Goal: Check status: Check status

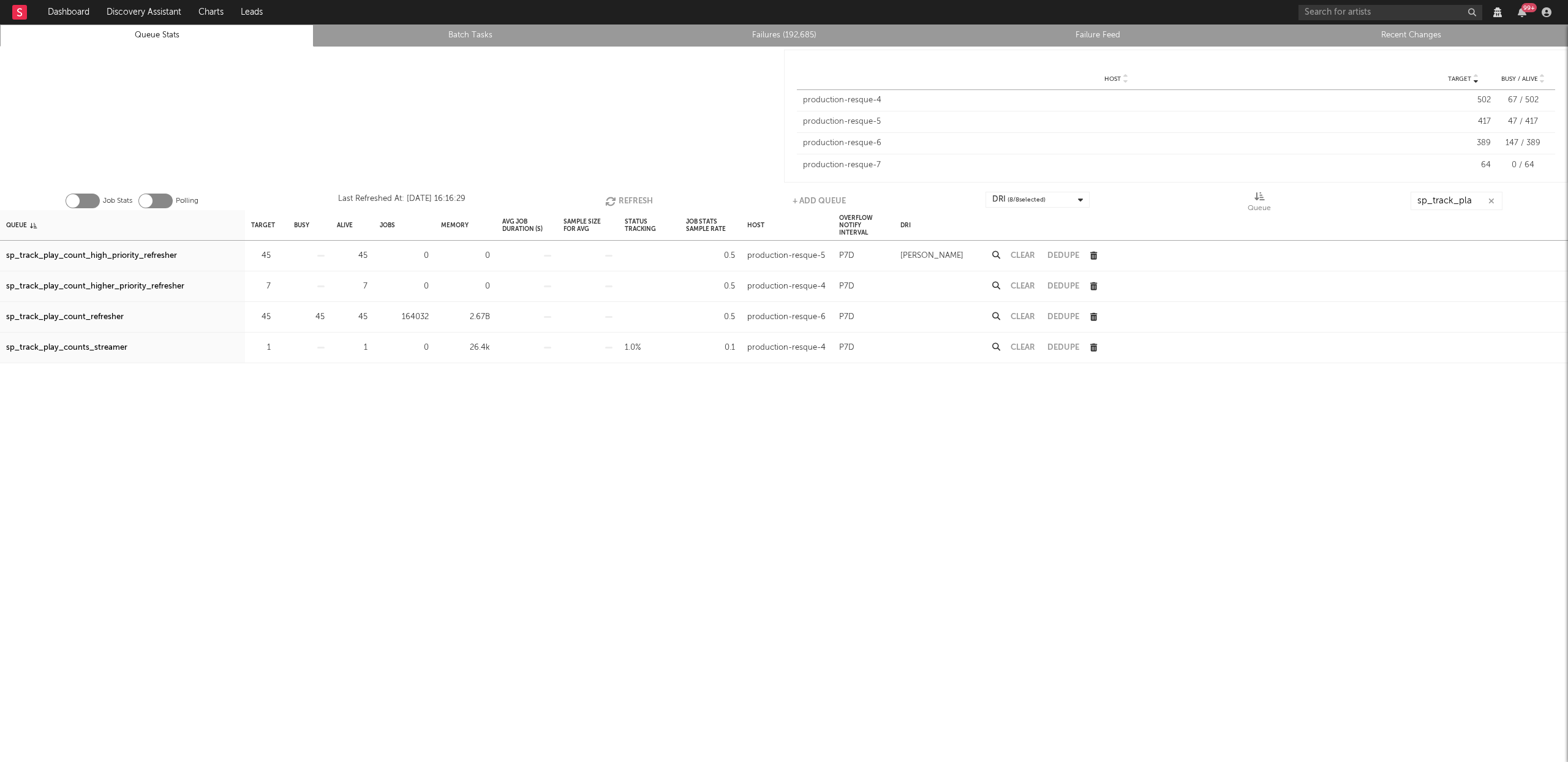
click at [815, 39] on link "Failures (192,685)" at bounding box center [784, 36] width 300 height 15
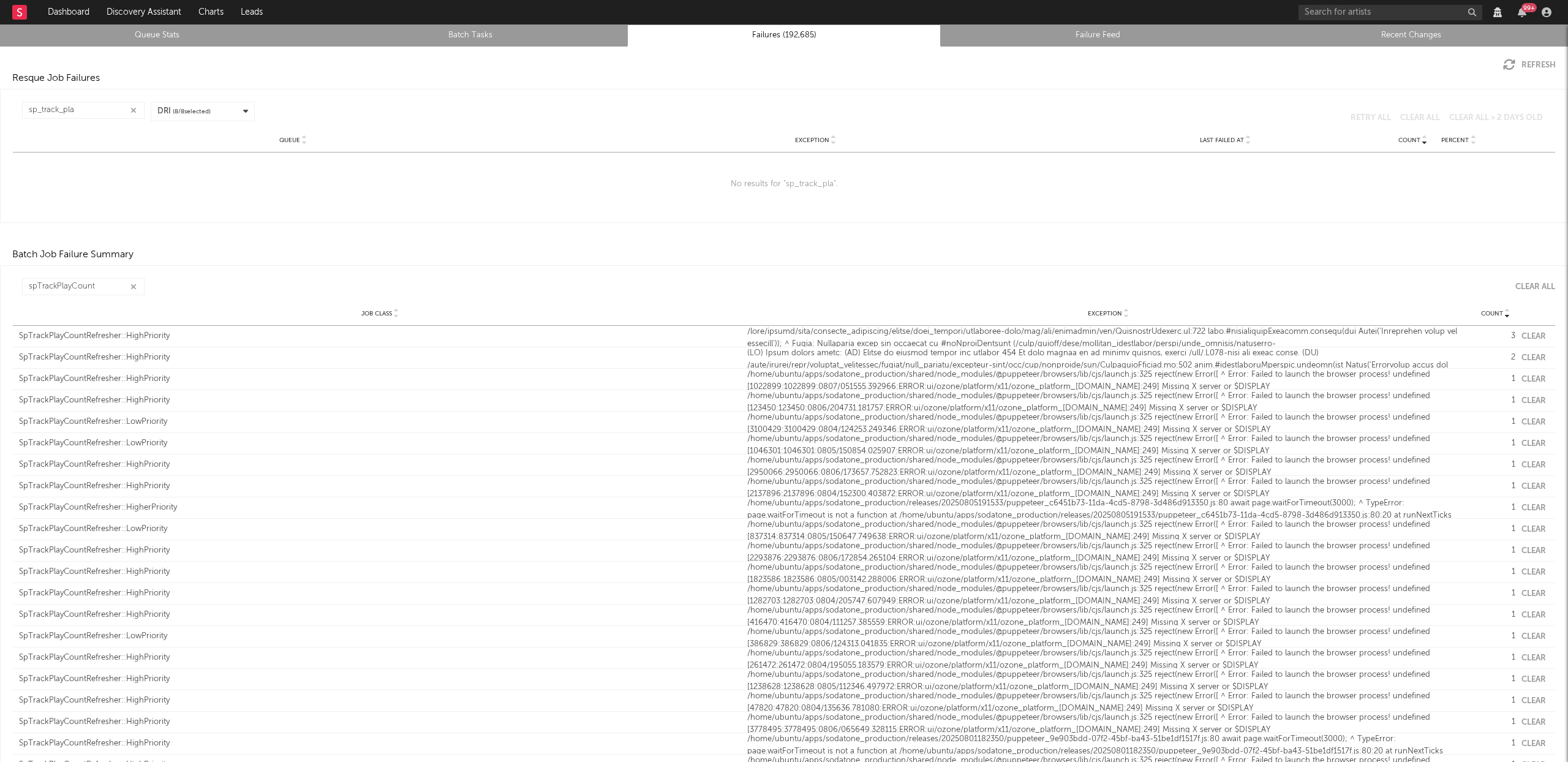
click at [159, 32] on link "Queue Stats" at bounding box center [156, 36] width 300 height 15
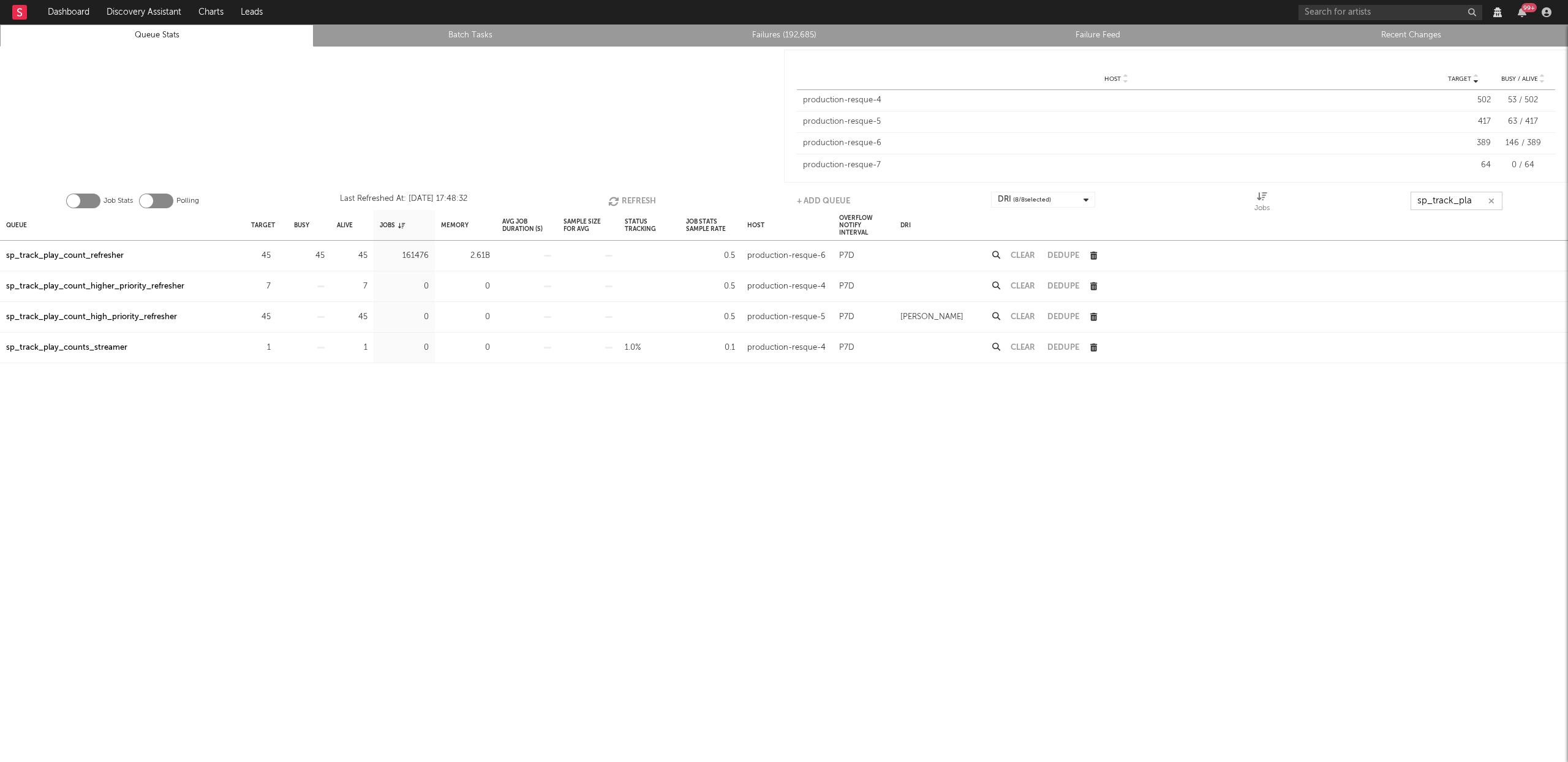
click at [1466, 202] on input "sp_track_pla" at bounding box center [1457, 201] width 92 height 19
type input "fb_acc"
click at [49, 258] on div "fb_accounts_updater" at bounding box center [47, 257] width 81 height 15
click at [1020, 257] on button "Clear" at bounding box center [1023, 256] width 24 height 8
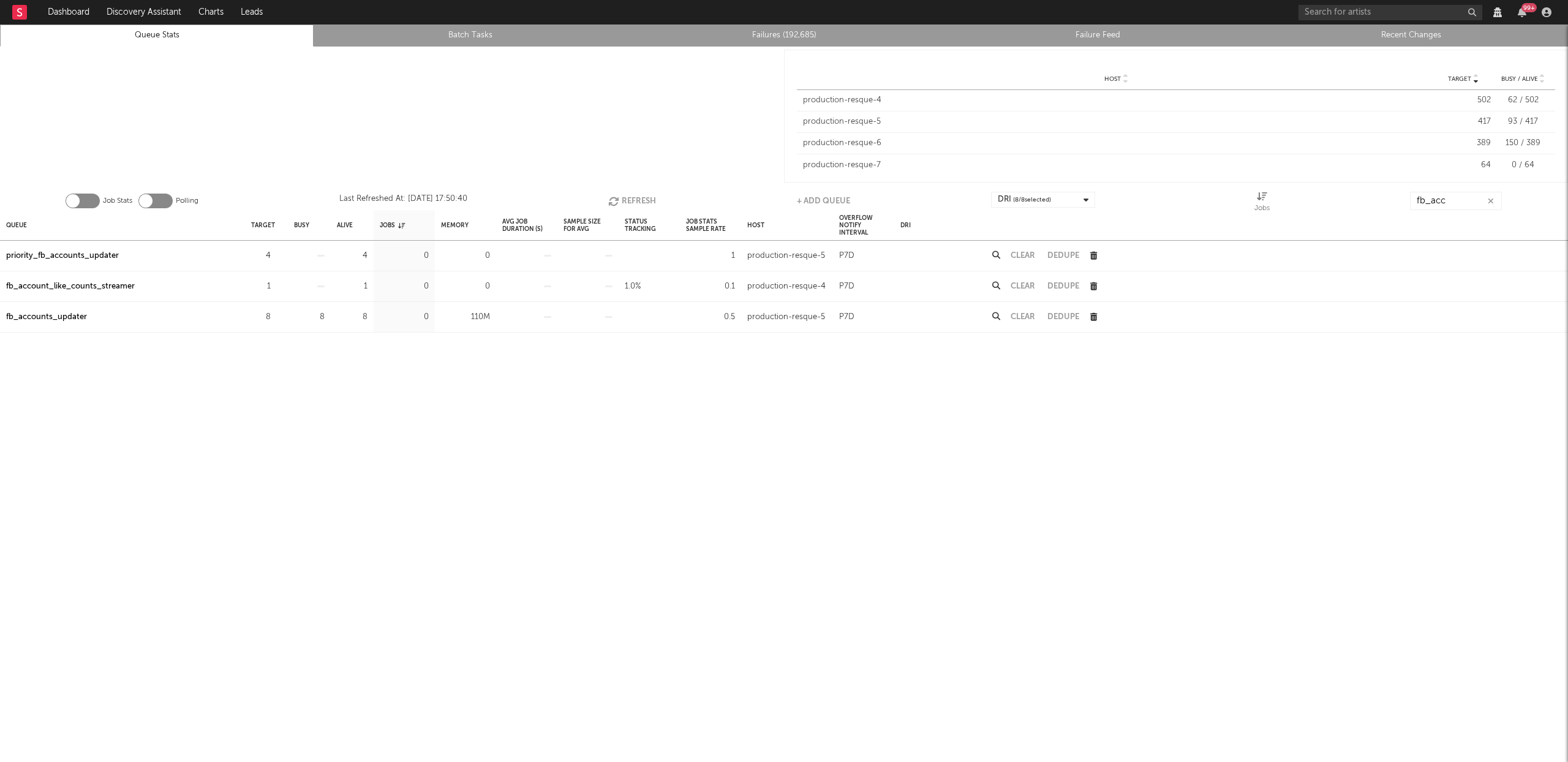
click at [636, 201] on button "Refresh" at bounding box center [631, 201] width 48 height 19
click at [642, 206] on button "Refresh" at bounding box center [629, 201] width 48 height 19
click at [641, 206] on button "Refresh" at bounding box center [629, 201] width 48 height 19
click at [620, 199] on button "Refresh" at bounding box center [627, 201] width 48 height 19
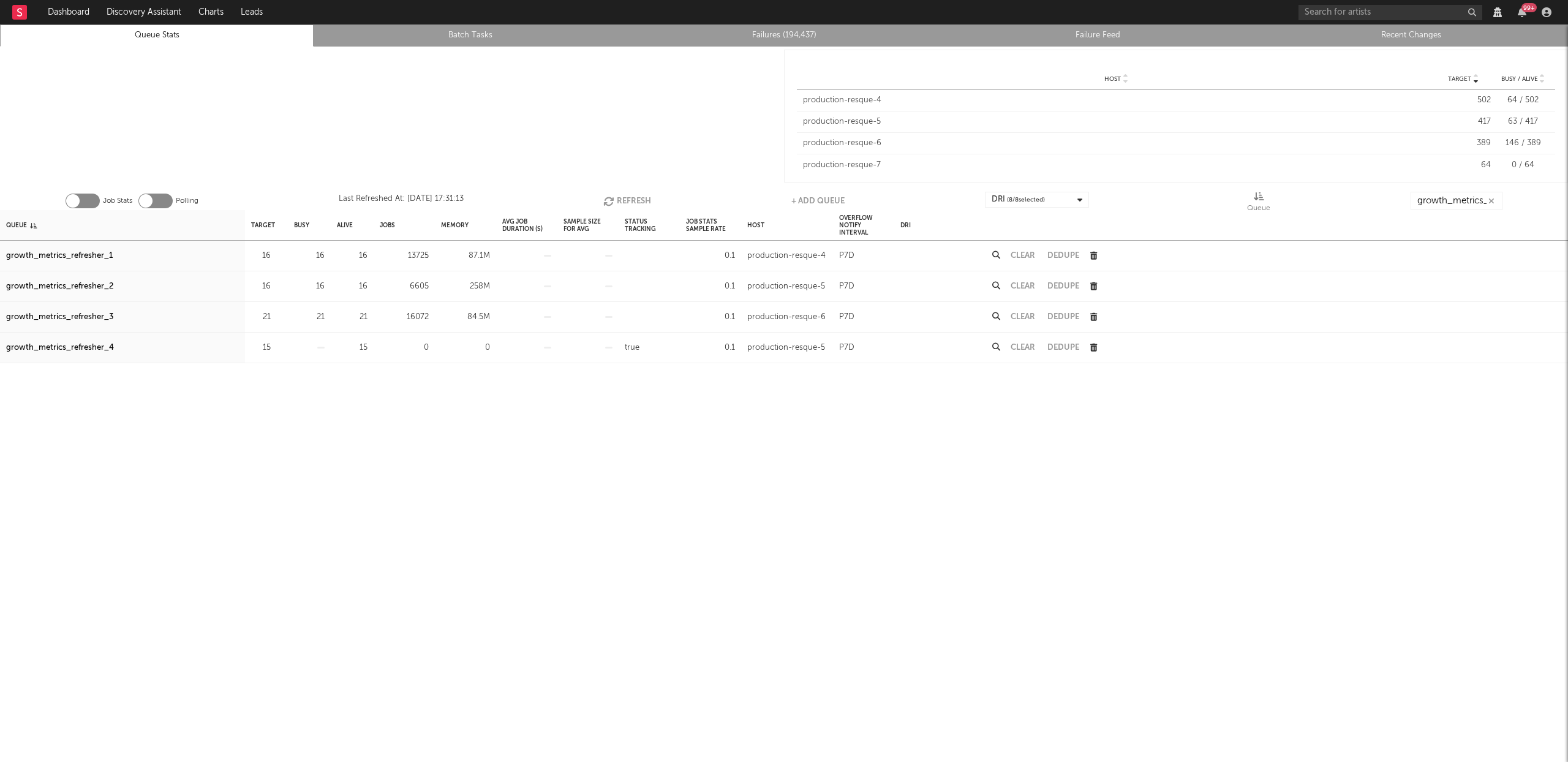
click at [101, 257] on div "growth_metrics_refresher_1" at bounding box center [59, 257] width 106 height 15
click at [102, 286] on div "growth_metrics_refresher_2" at bounding box center [60, 287] width 107 height 15
drag, startPoint x: 97, startPoint y: 315, endPoint x: 149, endPoint y: 303, distance: 53.4
click at [97, 315] on div "growth_metrics_refresher_3" at bounding box center [60, 318] width 107 height 15
click at [635, 202] on button "Refresh" at bounding box center [629, 201] width 48 height 19
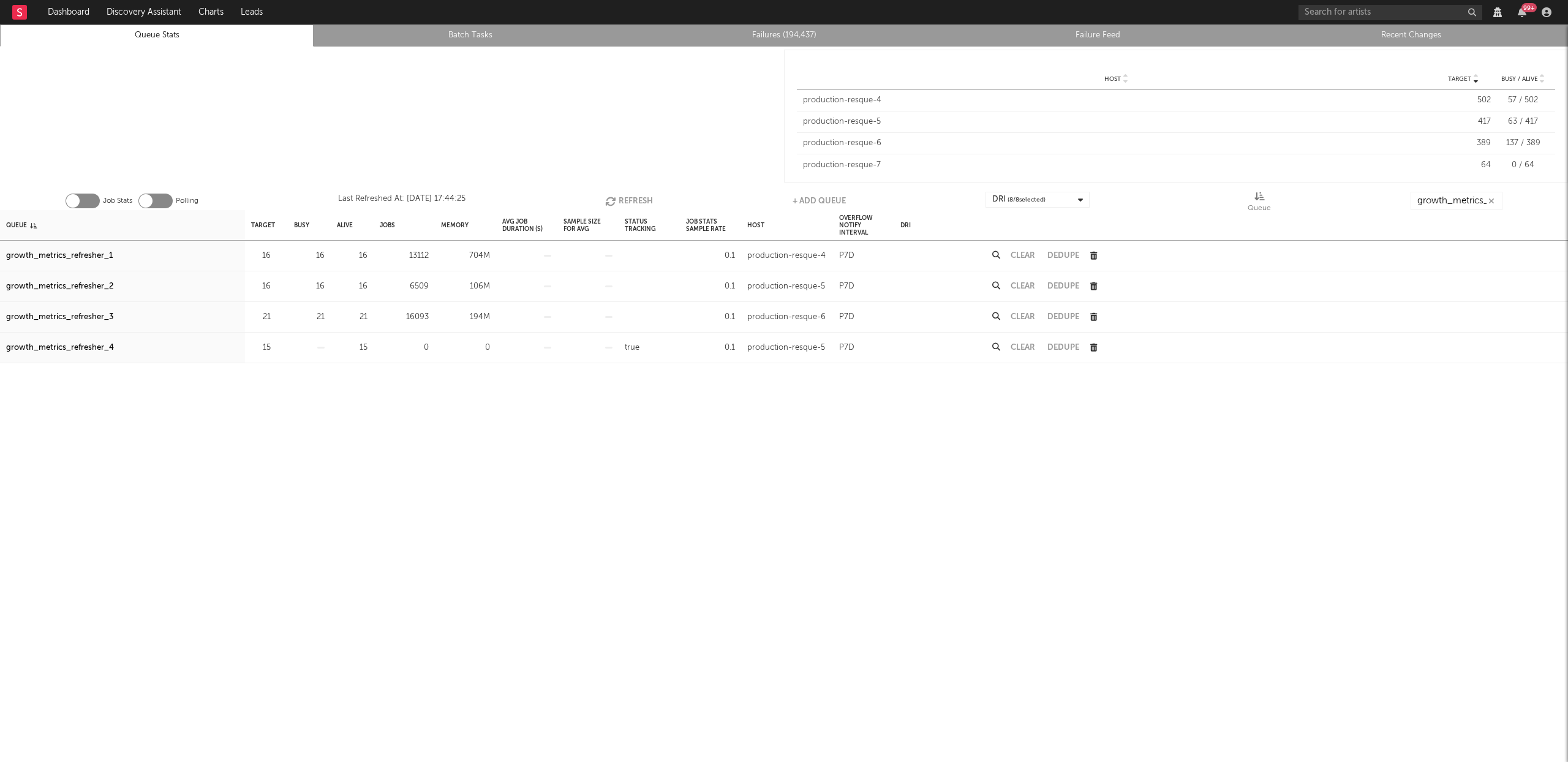
click at [635, 202] on button "Refresh" at bounding box center [629, 201] width 48 height 19
click at [1462, 202] on input "growth_metrics_refresher" at bounding box center [1457, 201] width 92 height 19
click at [133, 38] on link "Queue Stats" at bounding box center [156, 36] width 300 height 15
click at [1401, 39] on link "Recent Changes" at bounding box center [1410, 36] width 300 height 15
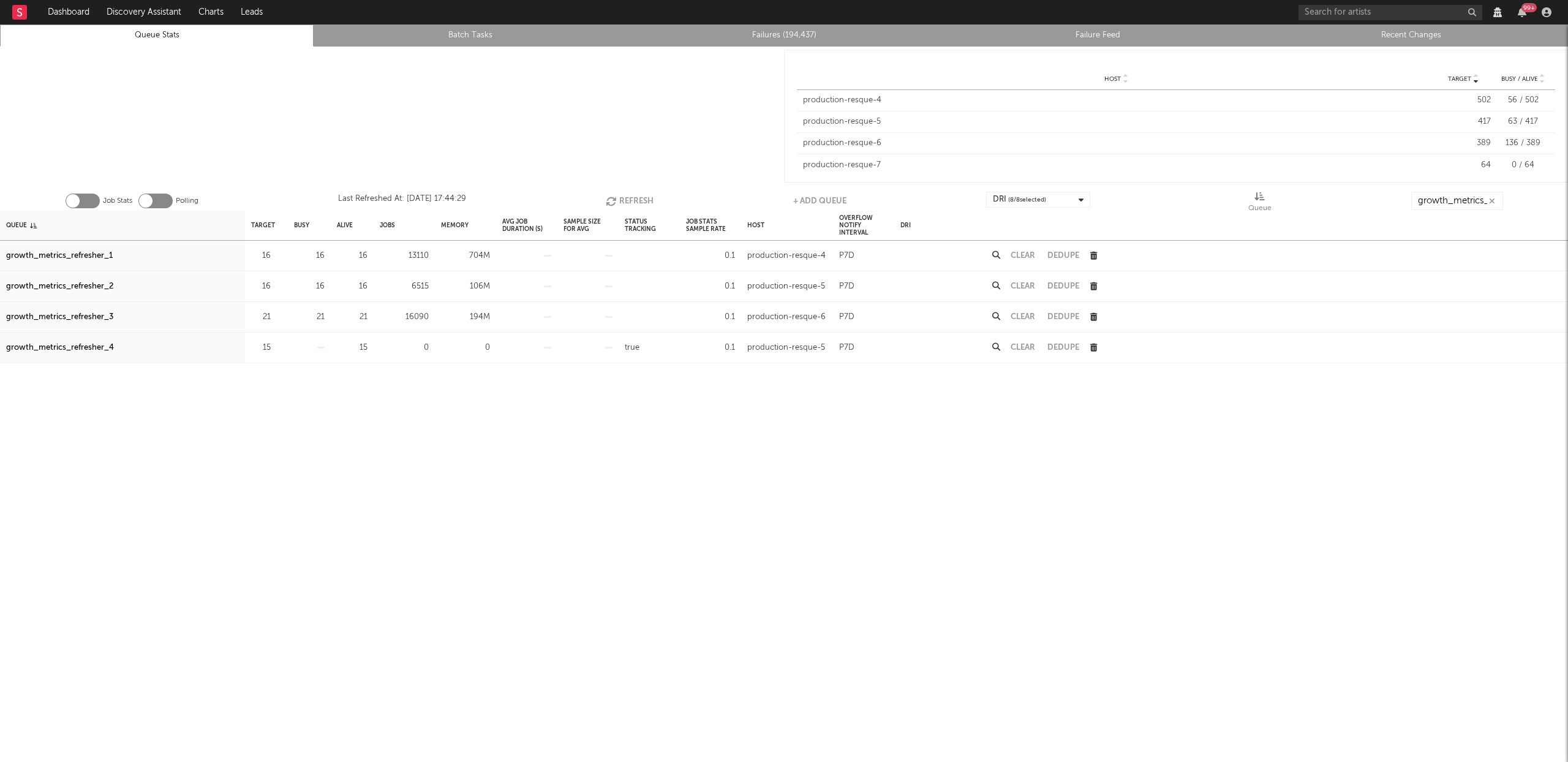
click at [626, 197] on button "Refresh" at bounding box center [629, 201] width 48 height 19
click at [70, 251] on div "growth_metrics_refresher_1" at bounding box center [59, 257] width 106 height 15
click at [71, 287] on div "growth_metrics_refresher_2" at bounding box center [60, 287] width 107 height 15
click at [78, 319] on div "growth_metrics_refresher_3" at bounding box center [60, 318] width 107 height 15
click at [634, 197] on button "Refresh" at bounding box center [629, 201] width 48 height 19
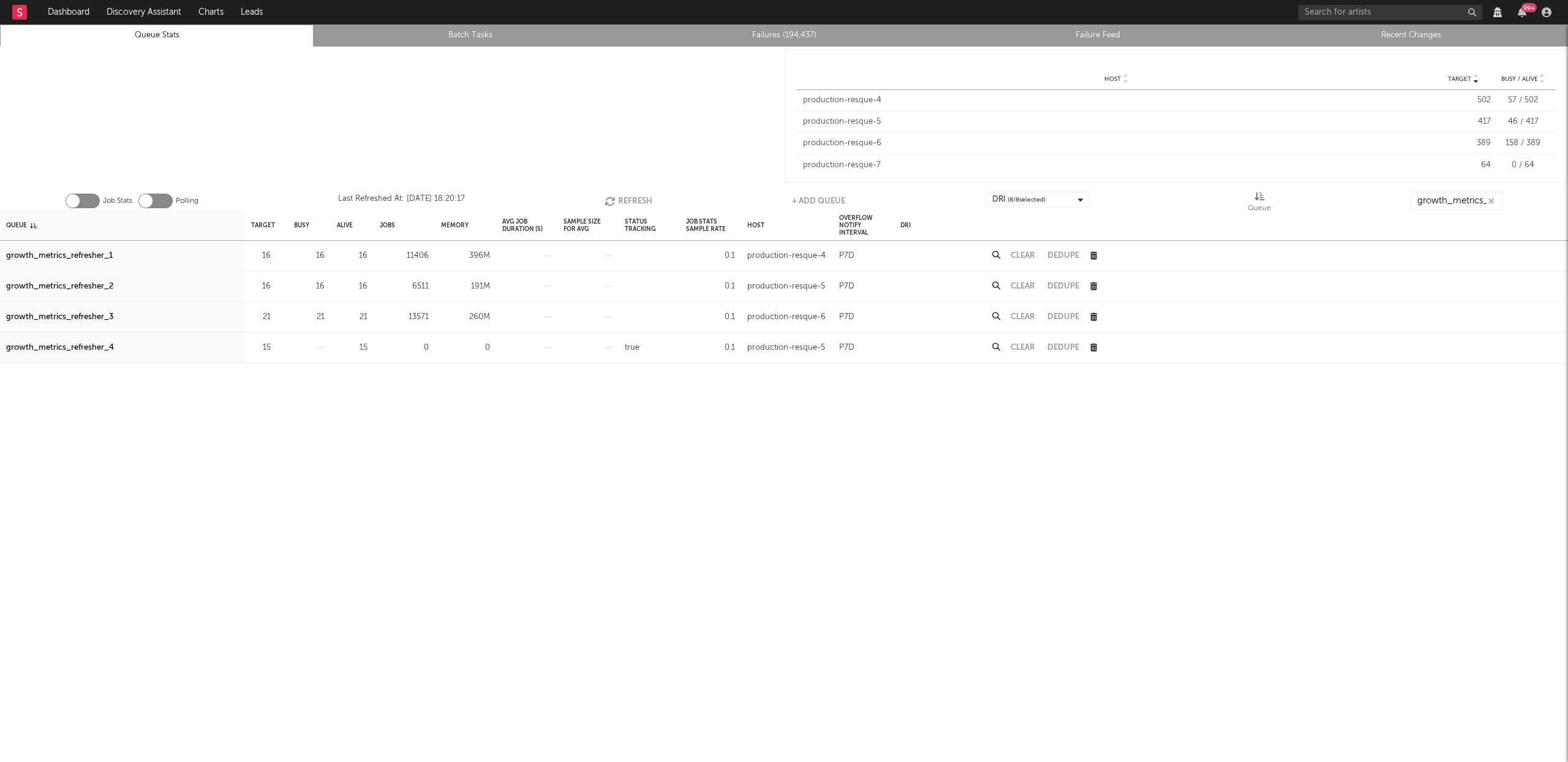
click at [634, 197] on button "Refresh" at bounding box center [629, 201] width 48 height 19
click at [184, 36] on link "Queue Stats" at bounding box center [156, 36] width 300 height 15
click at [645, 201] on button "Refresh" at bounding box center [629, 201] width 48 height 19
click at [632, 196] on button "Refresh" at bounding box center [629, 201] width 48 height 19
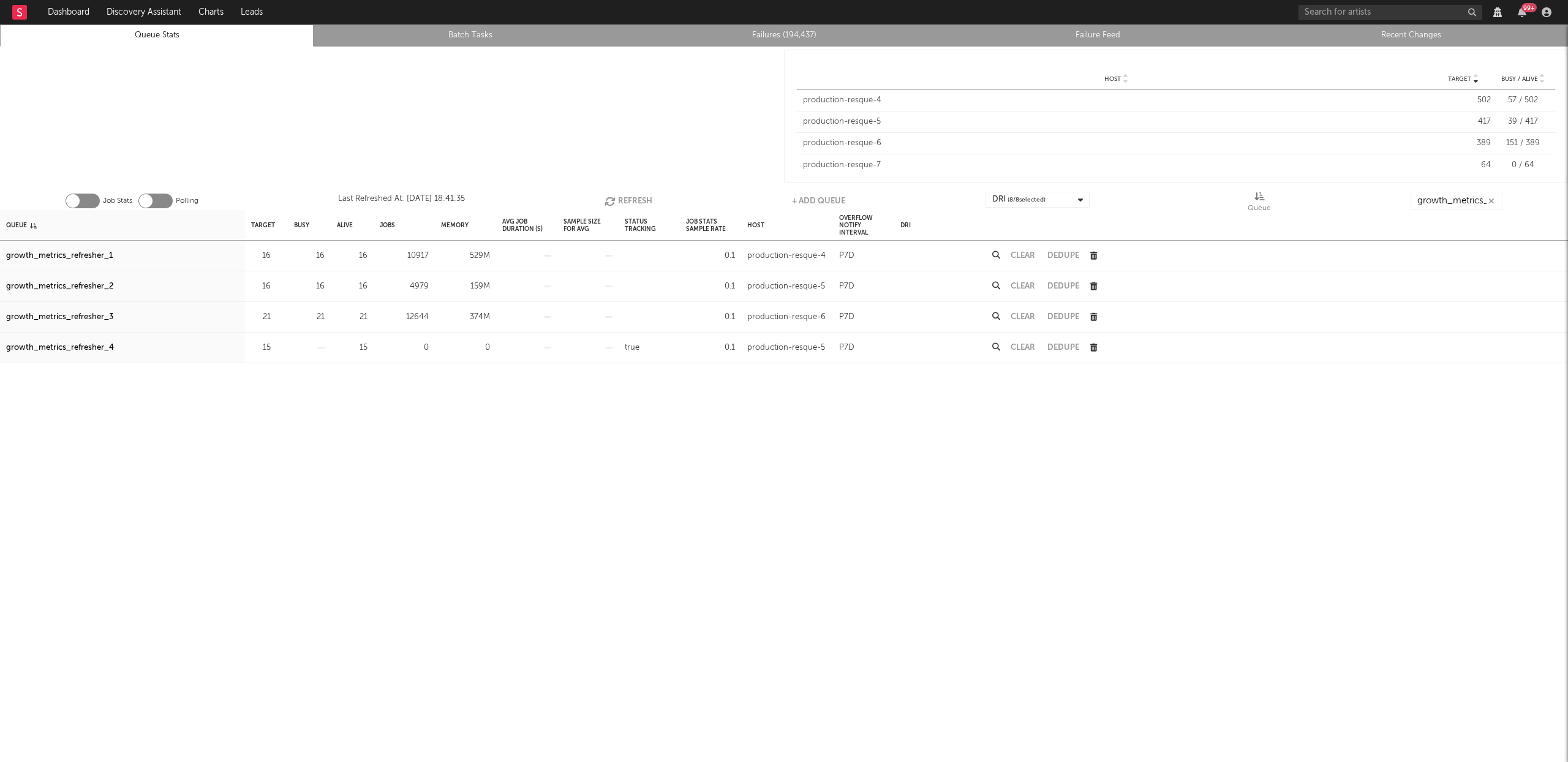
click at [38, 253] on div "growth_metrics_refresher_1" at bounding box center [59, 257] width 106 height 15
click at [44, 285] on div "growth_metrics_refresher_2" at bounding box center [60, 287] width 107 height 15
click at [54, 319] on div "growth_metrics_refresher_3" at bounding box center [60, 318] width 107 height 15
click at [1452, 200] on input "sp_track_pl" at bounding box center [1456, 201] width 92 height 19
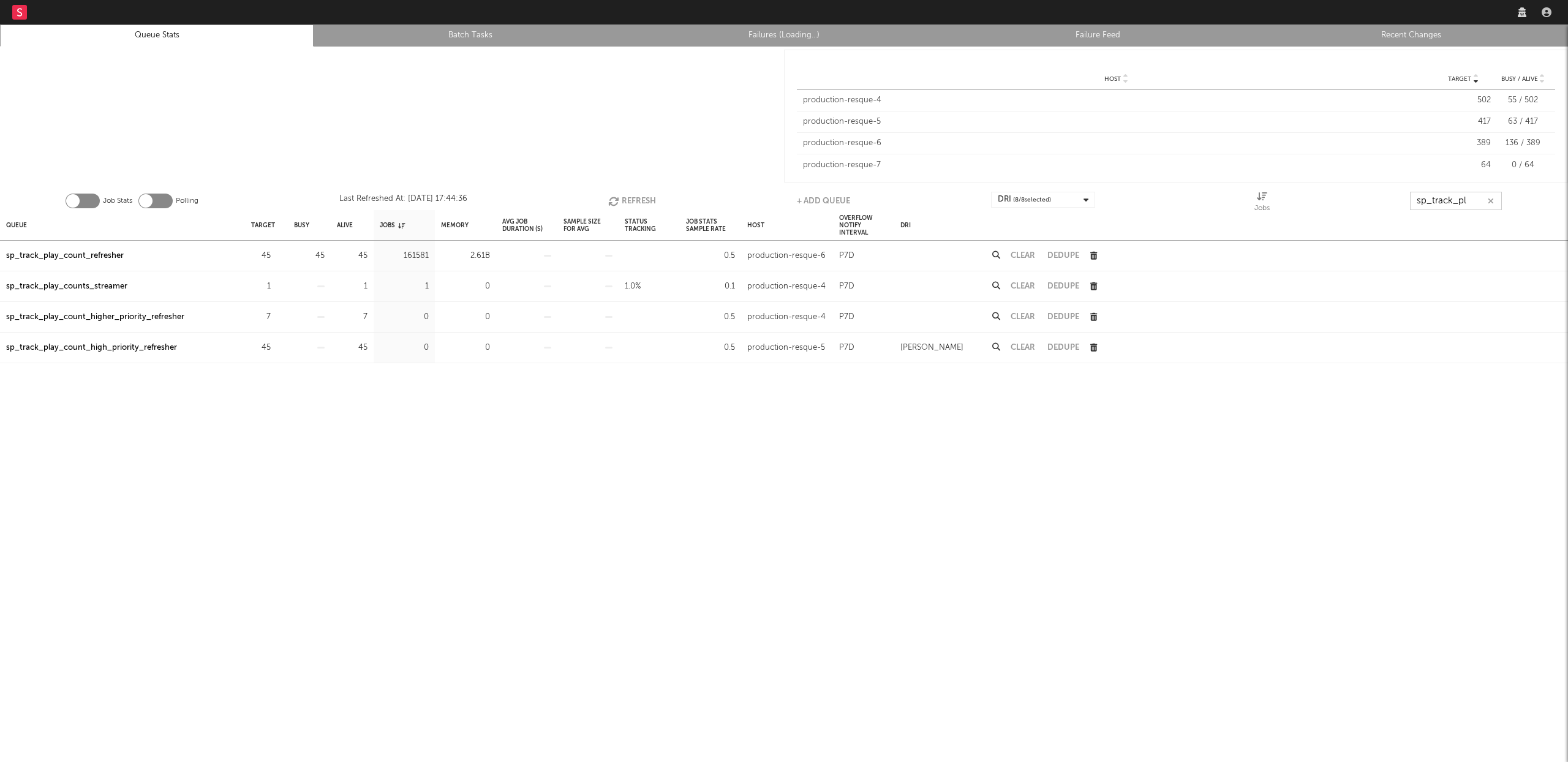
click at [1453, 200] on input "sp_track_pl" at bounding box center [1456, 201] width 92 height 19
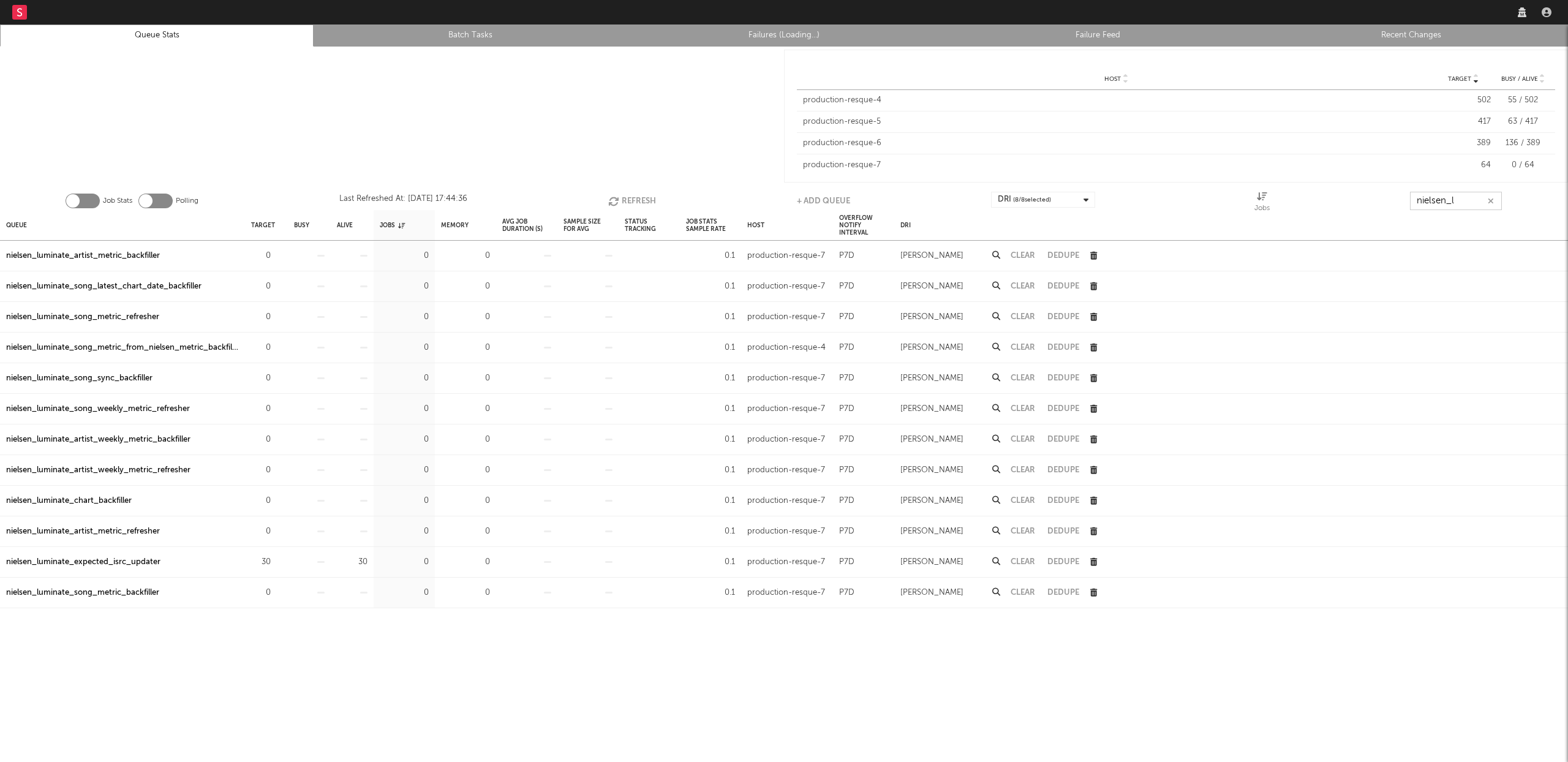
type input "nielsen_l"
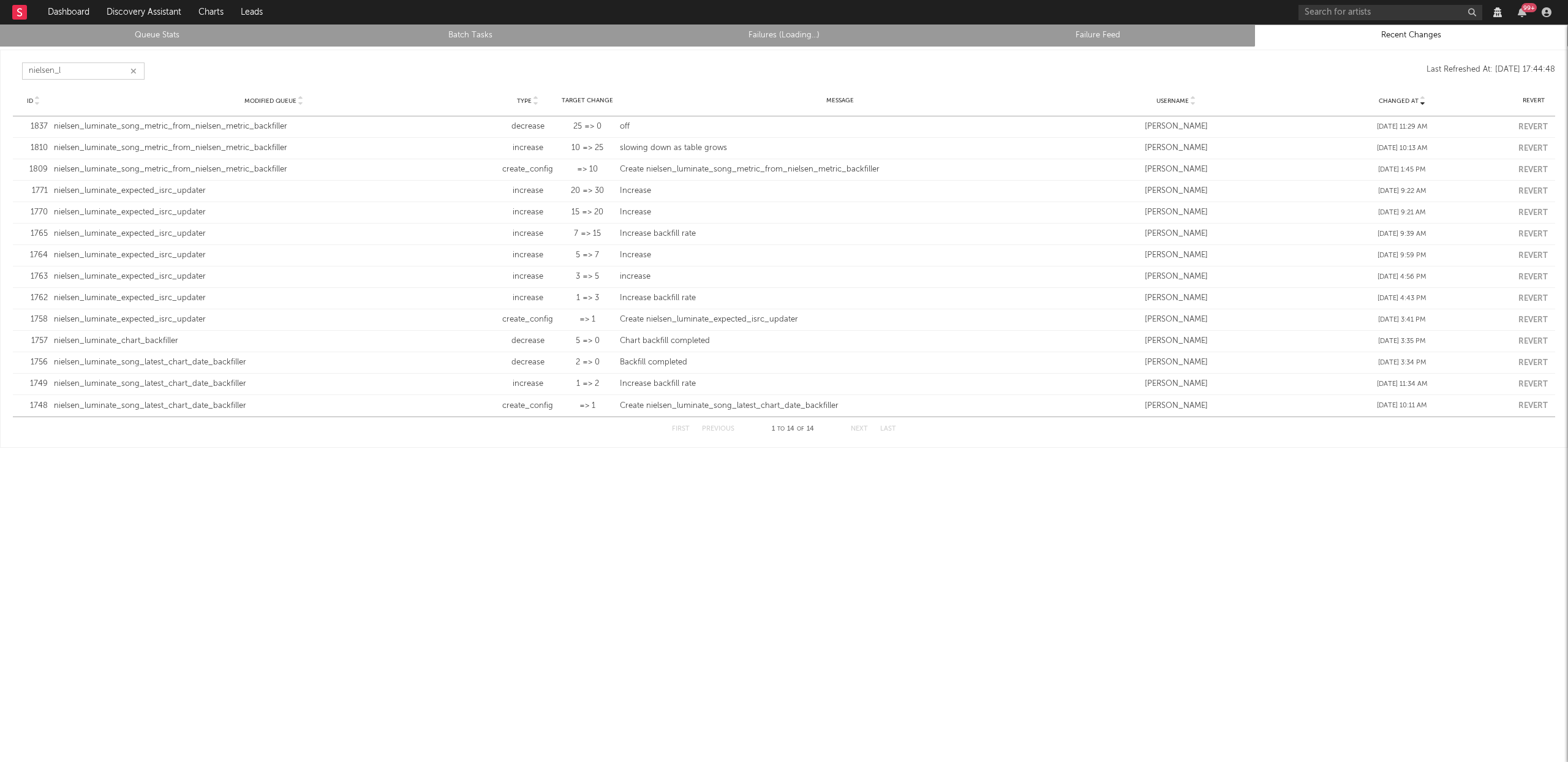
click at [128, 69] on input "nielsen_l" at bounding box center [83, 71] width 122 height 17
click at [132, 70] on icon "button" at bounding box center [133, 71] width 7 height 8
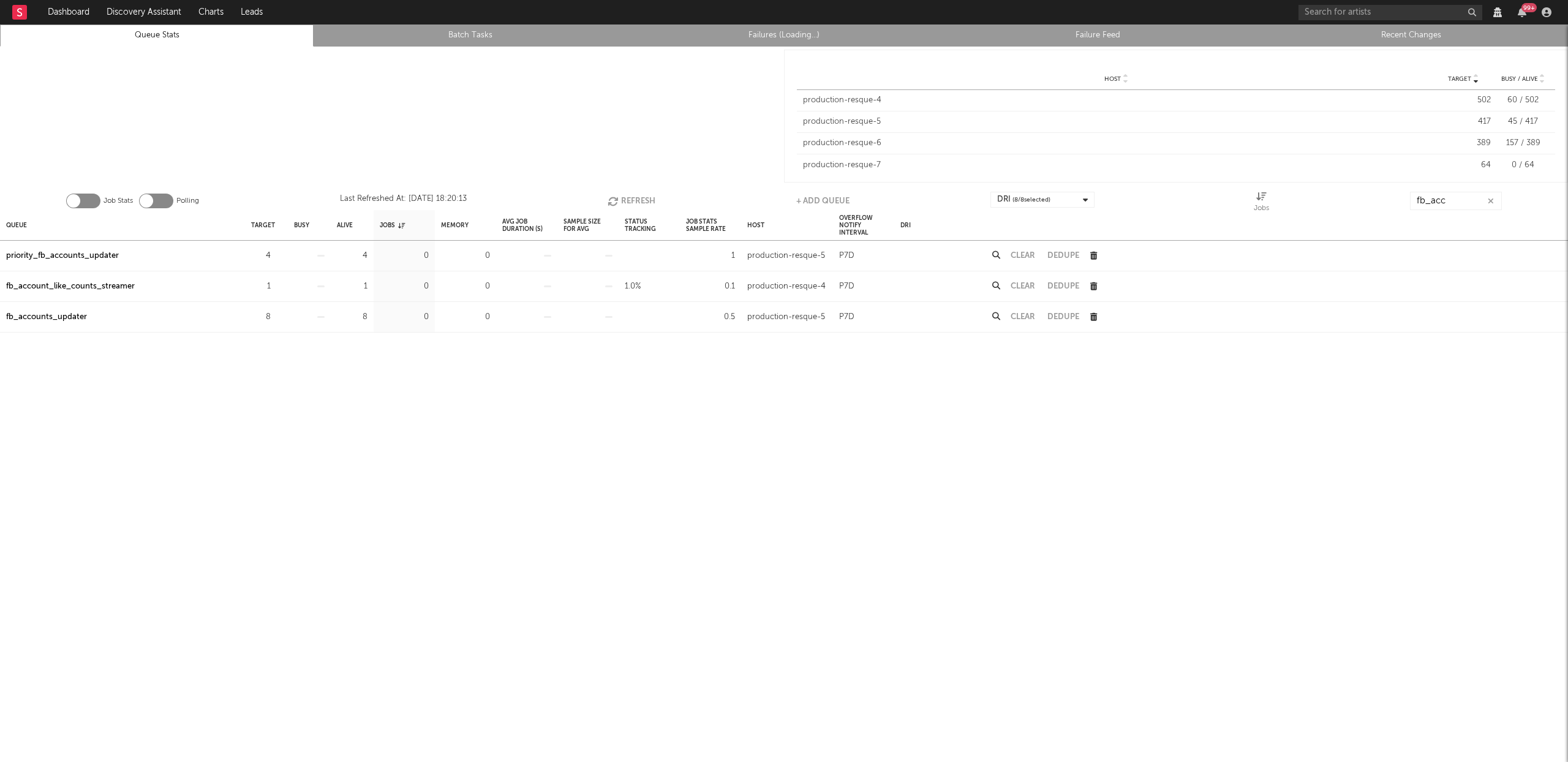
click at [1389, 28] on link "Recent Changes" at bounding box center [1410, 36] width 300 height 15
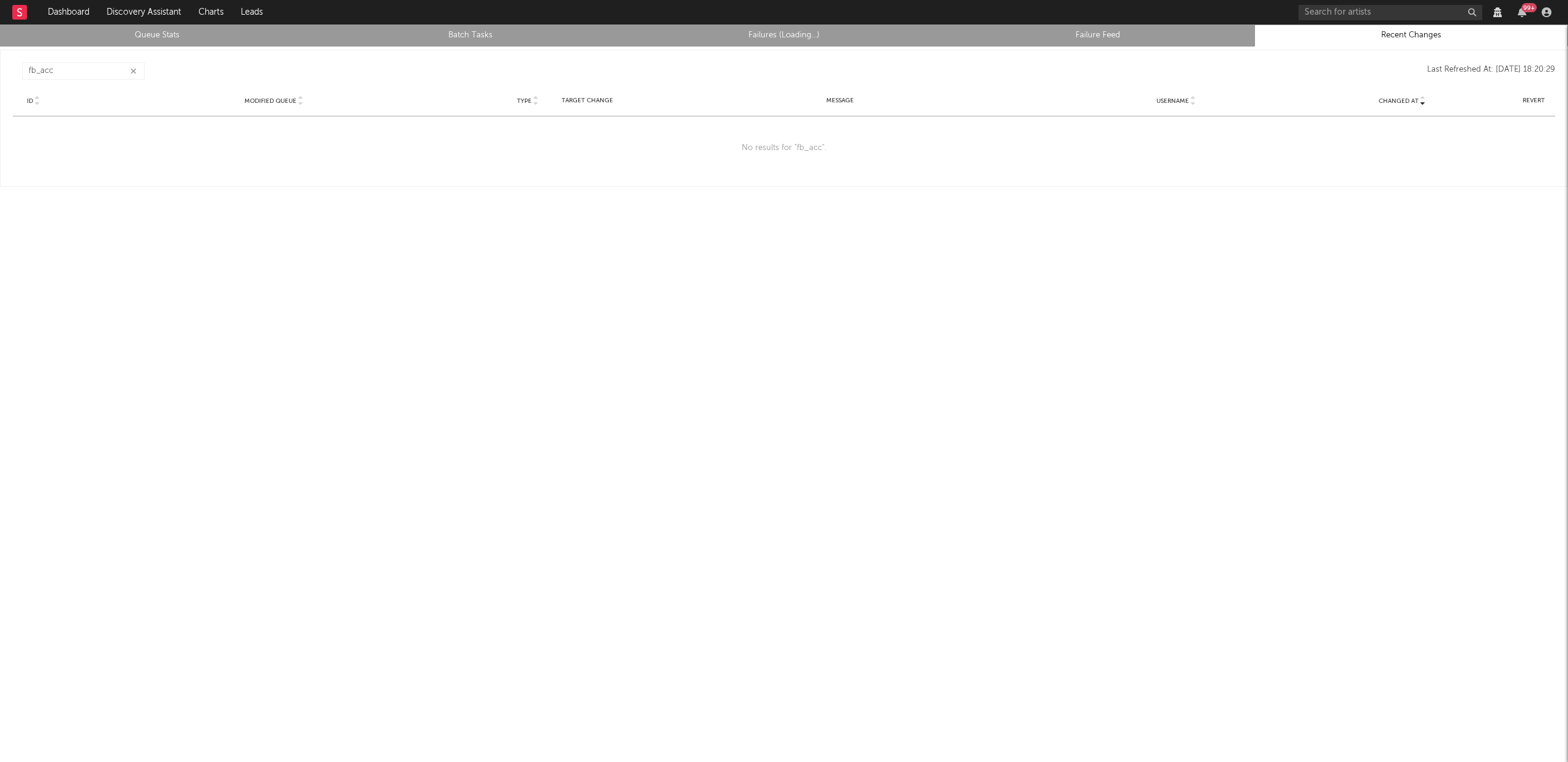
click at [132, 71] on icon "button" at bounding box center [133, 71] width 7 height 8
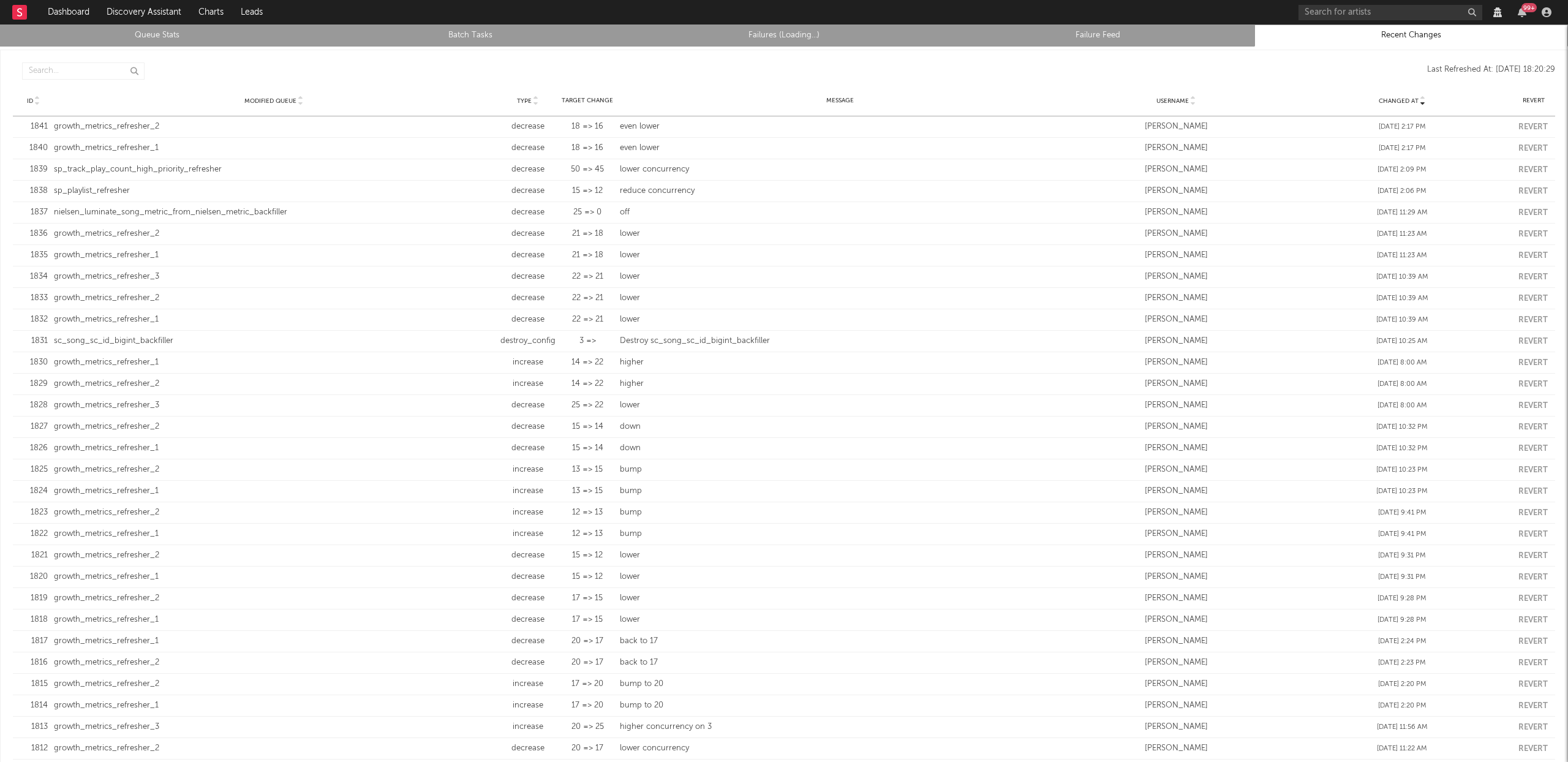
click at [128, 35] on link "Queue Stats" at bounding box center [156, 36] width 300 height 15
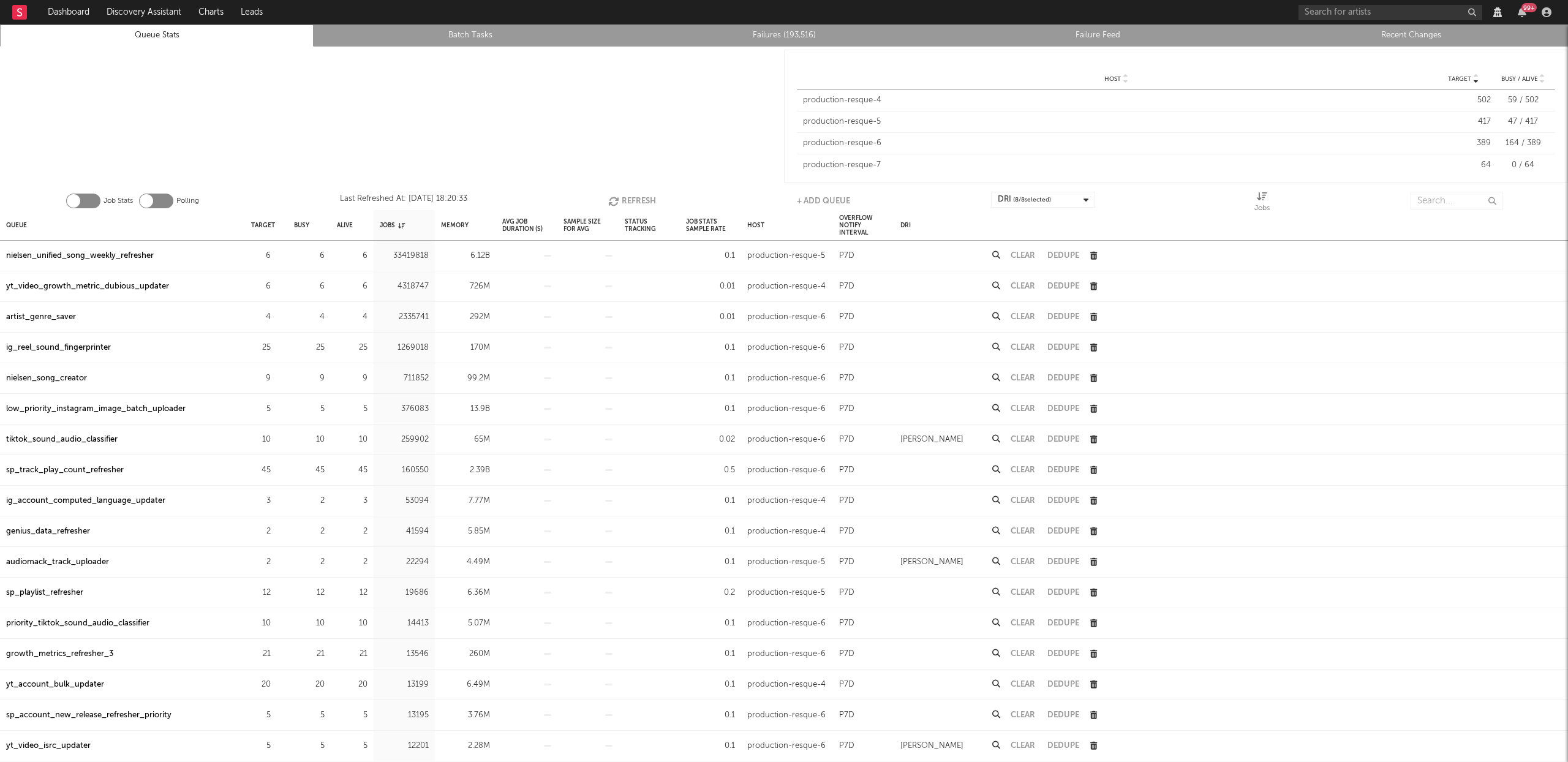
click at [791, 32] on link "Failures (193,516)" at bounding box center [784, 36] width 300 height 15
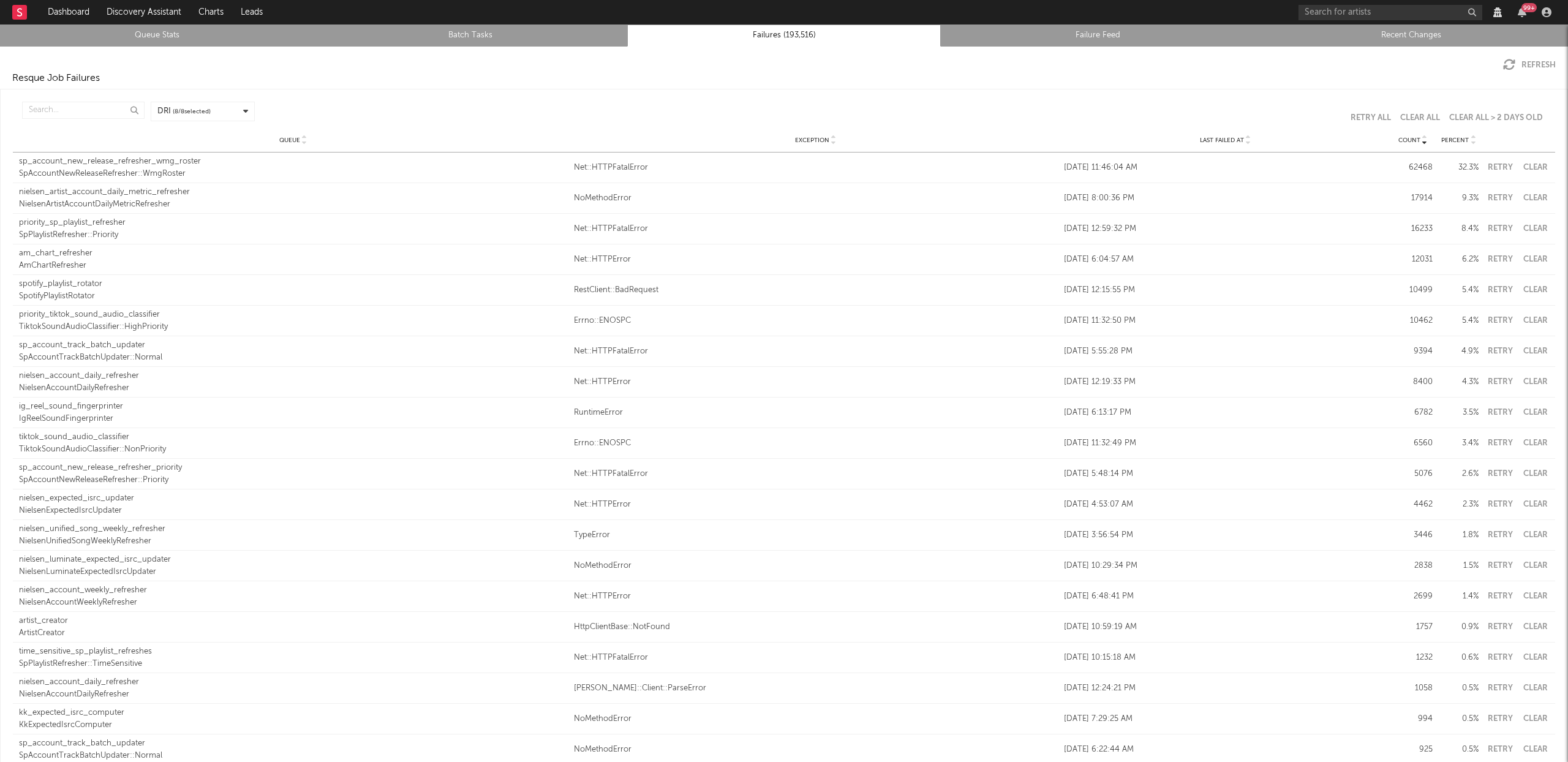
click at [1246, 142] on icon at bounding box center [1249, 142] width 7 height 5
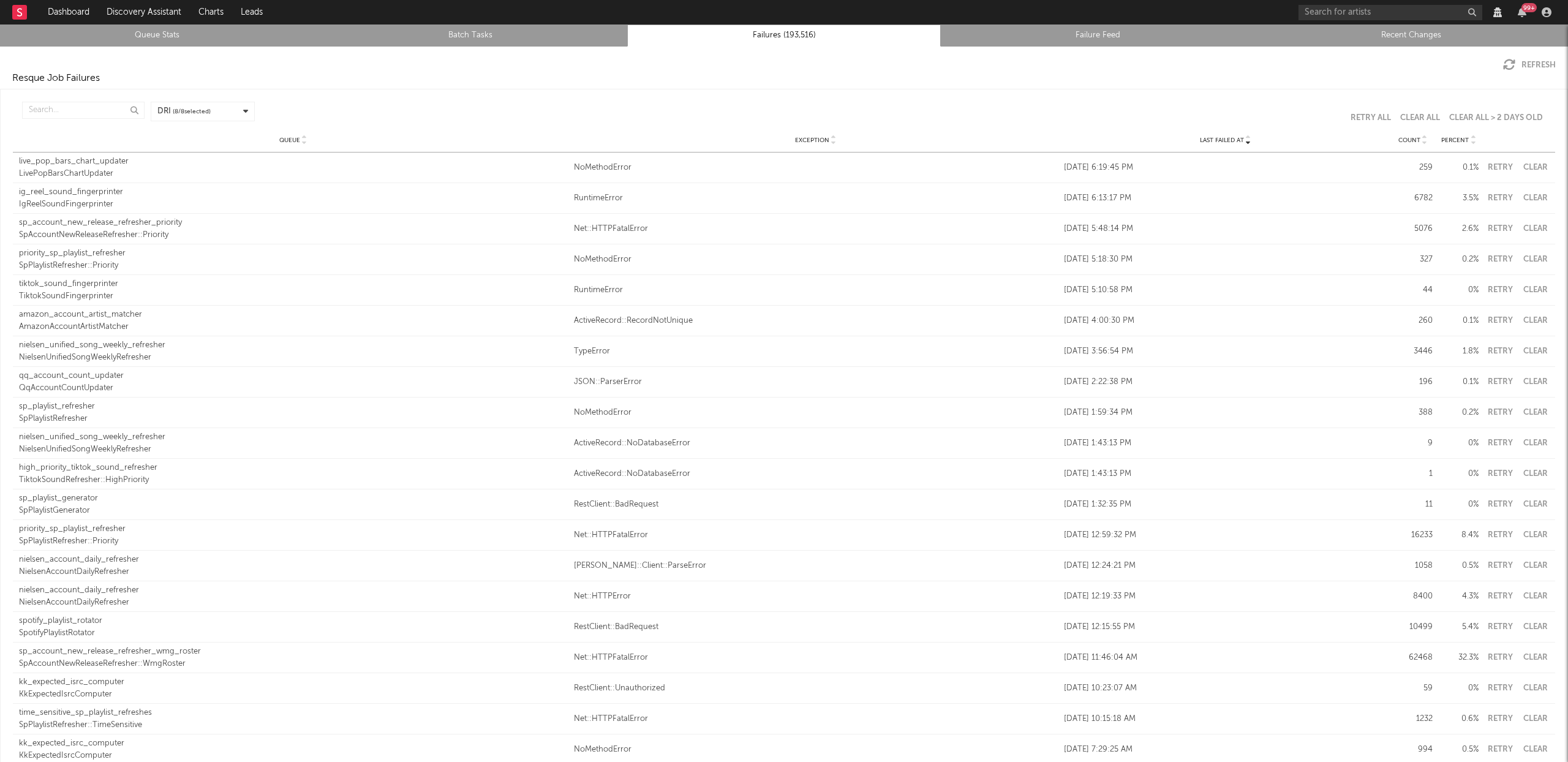
click at [1530, 227] on button "Clear" at bounding box center [1535, 228] width 27 height 8
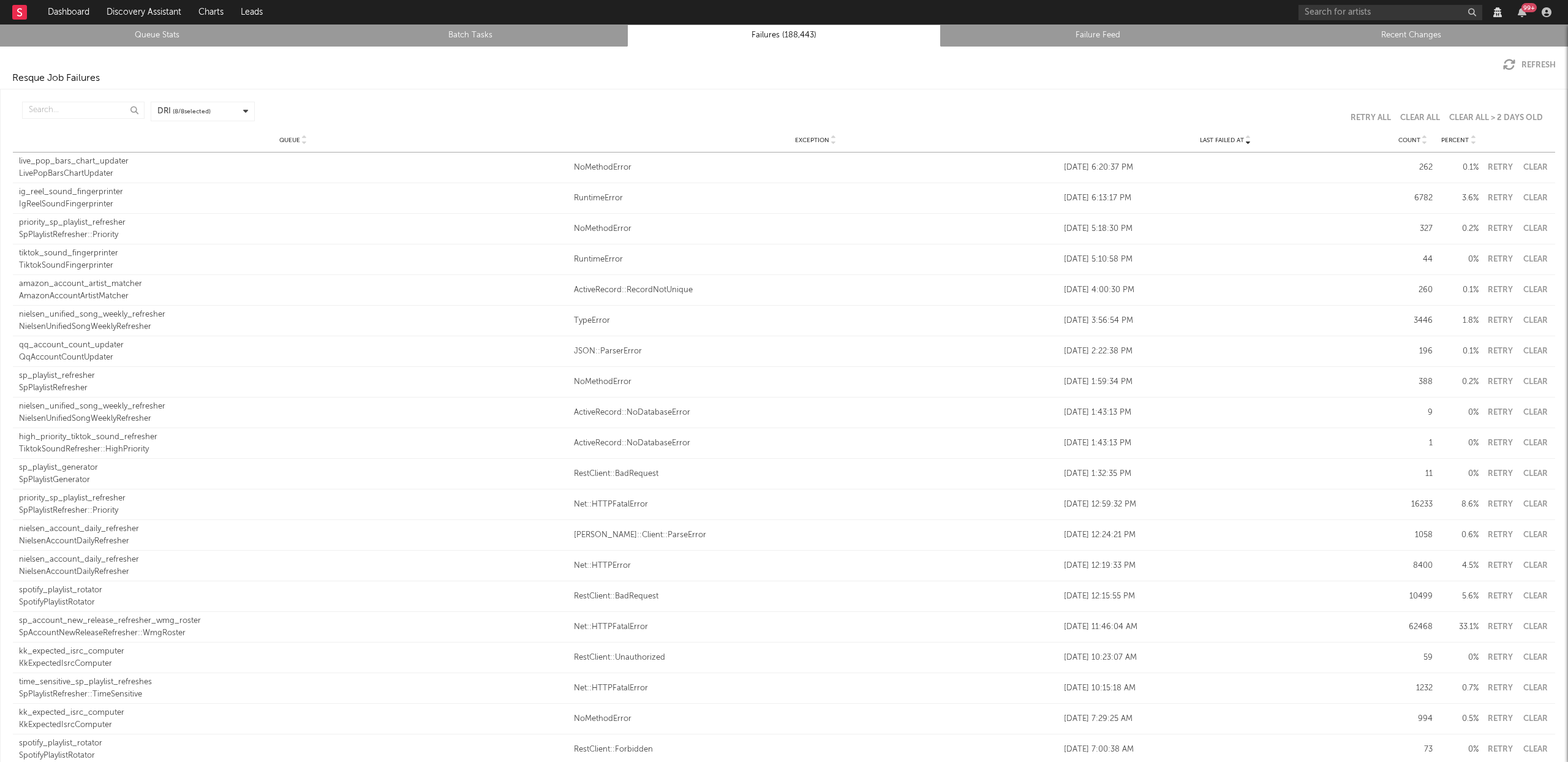
click at [1525, 196] on button "Clear" at bounding box center [1535, 198] width 27 height 8
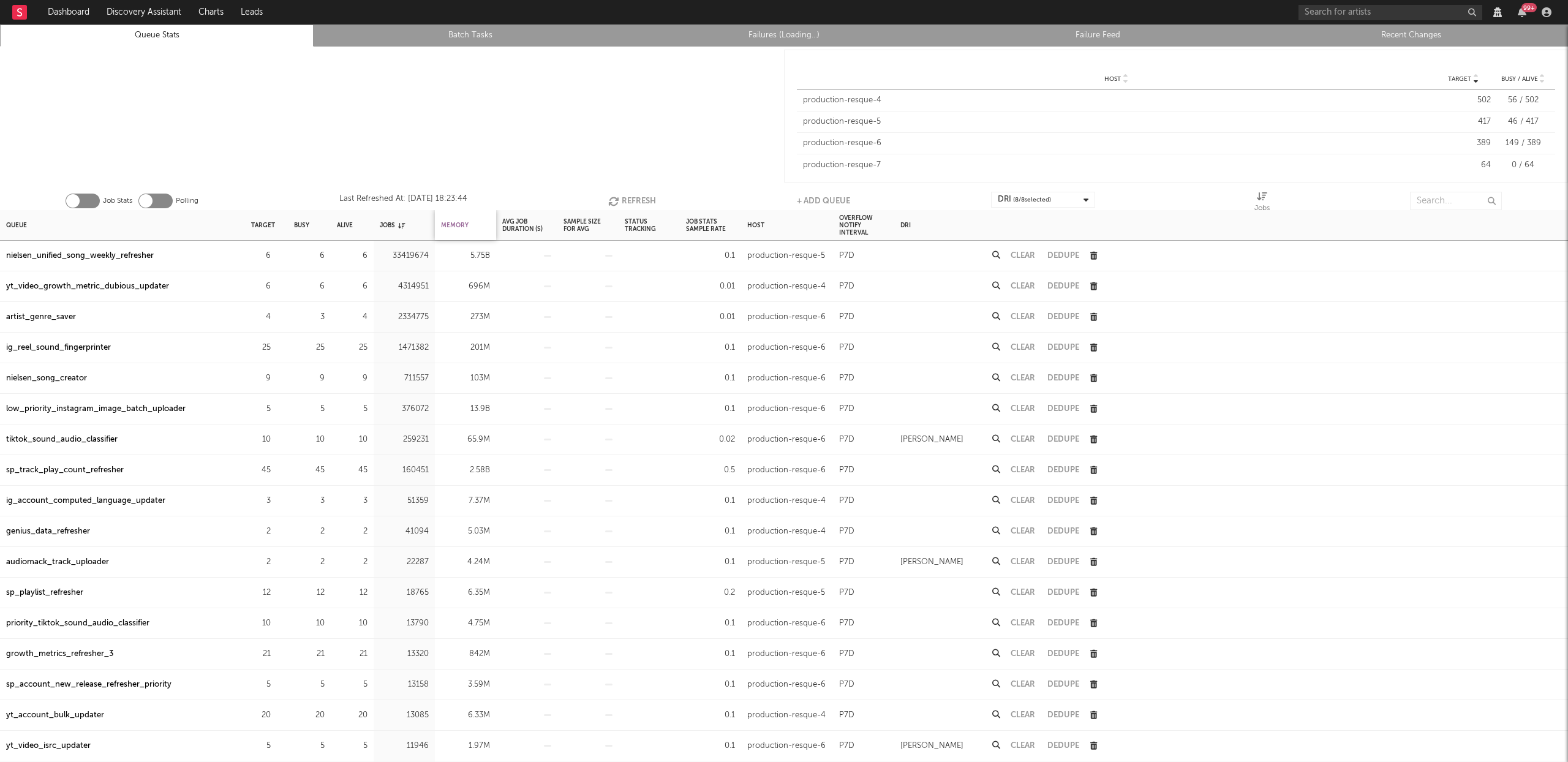
click at [454, 222] on div "Memory" at bounding box center [454, 225] width 27 height 26
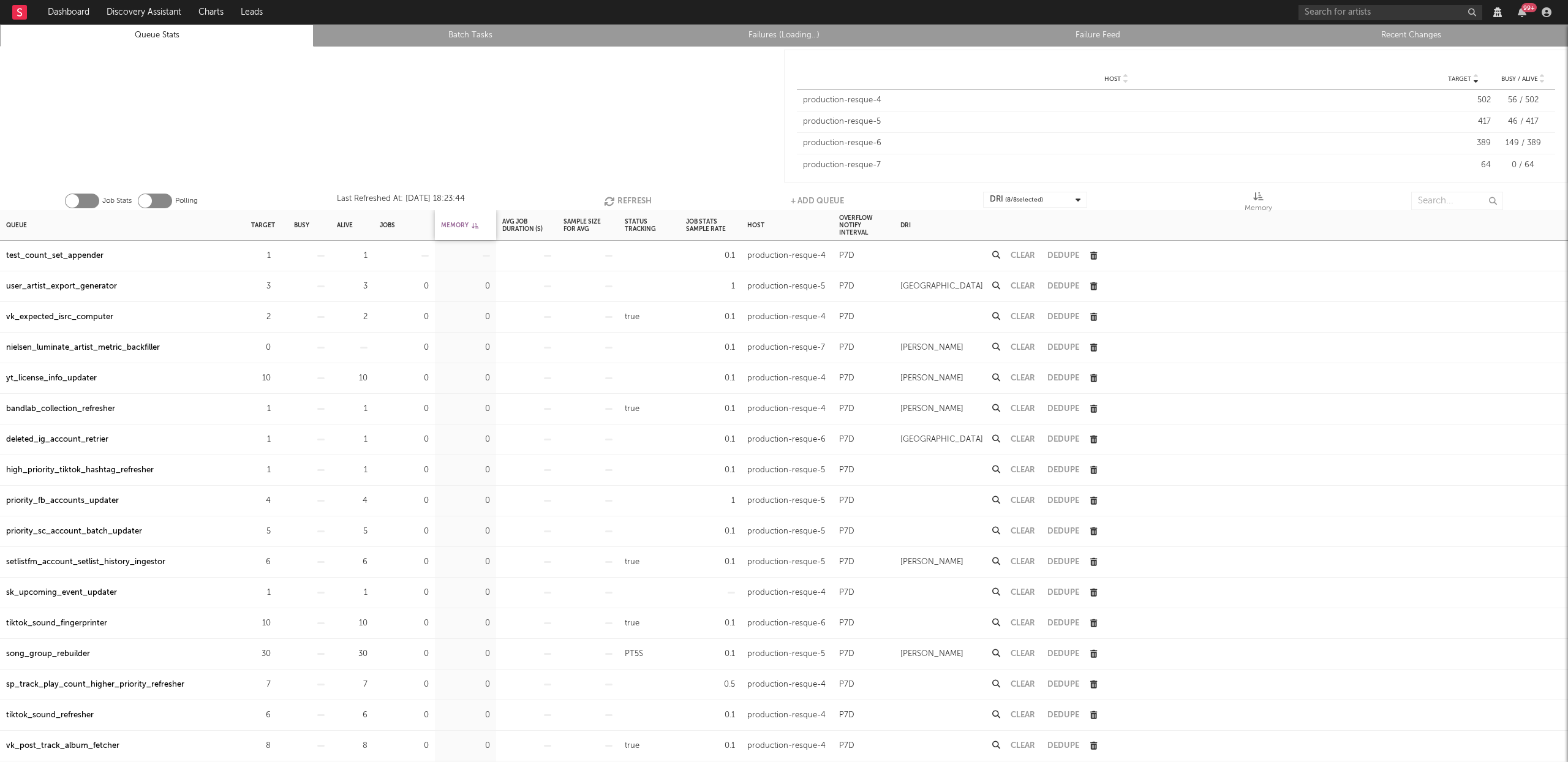
click at [454, 222] on div "Memory" at bounding box center [459, 225] width 38 height 26
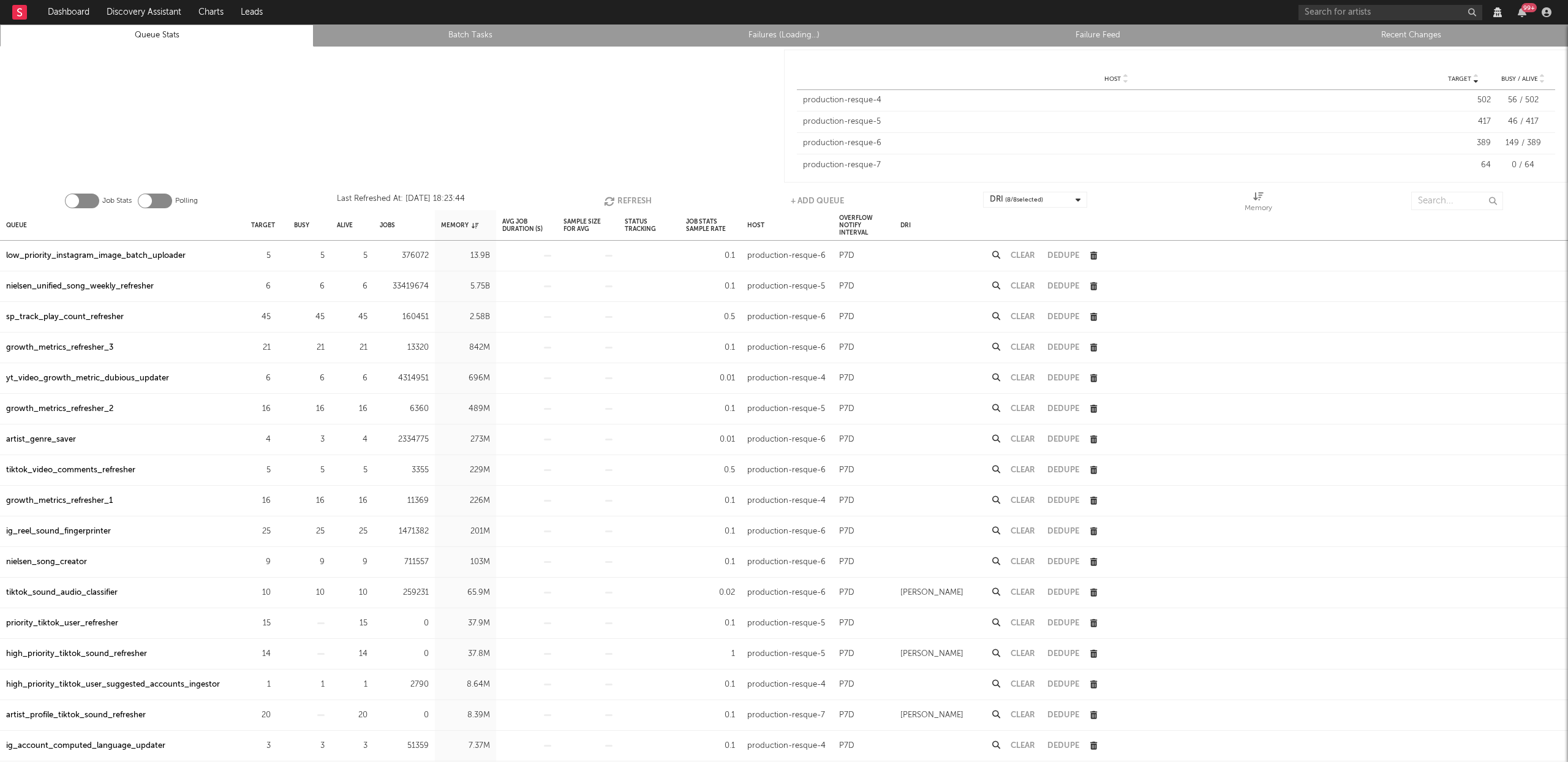
drag, startPoint x: 123, startPoint y: 259, endPoint x: 148, endPoint y: 255, distance: 25.3
click at [123, 259] on div "low_priority_instagram_image_batch_uploader" at bounding box center [96, 257] width 179 height 15
click at [120, 283] on div "nielsen_unified_song_weekly_refresher" at bounding box center [80, 287] width 147 height 15
click at [76, 318] on div "sp_track_play_count_refresher" at bounding box center [65, 318] width 117 height 15
click at [82, 347] on div "growth_metrics_refresher_3" at bounding box center [60, 349] width 107 height 15
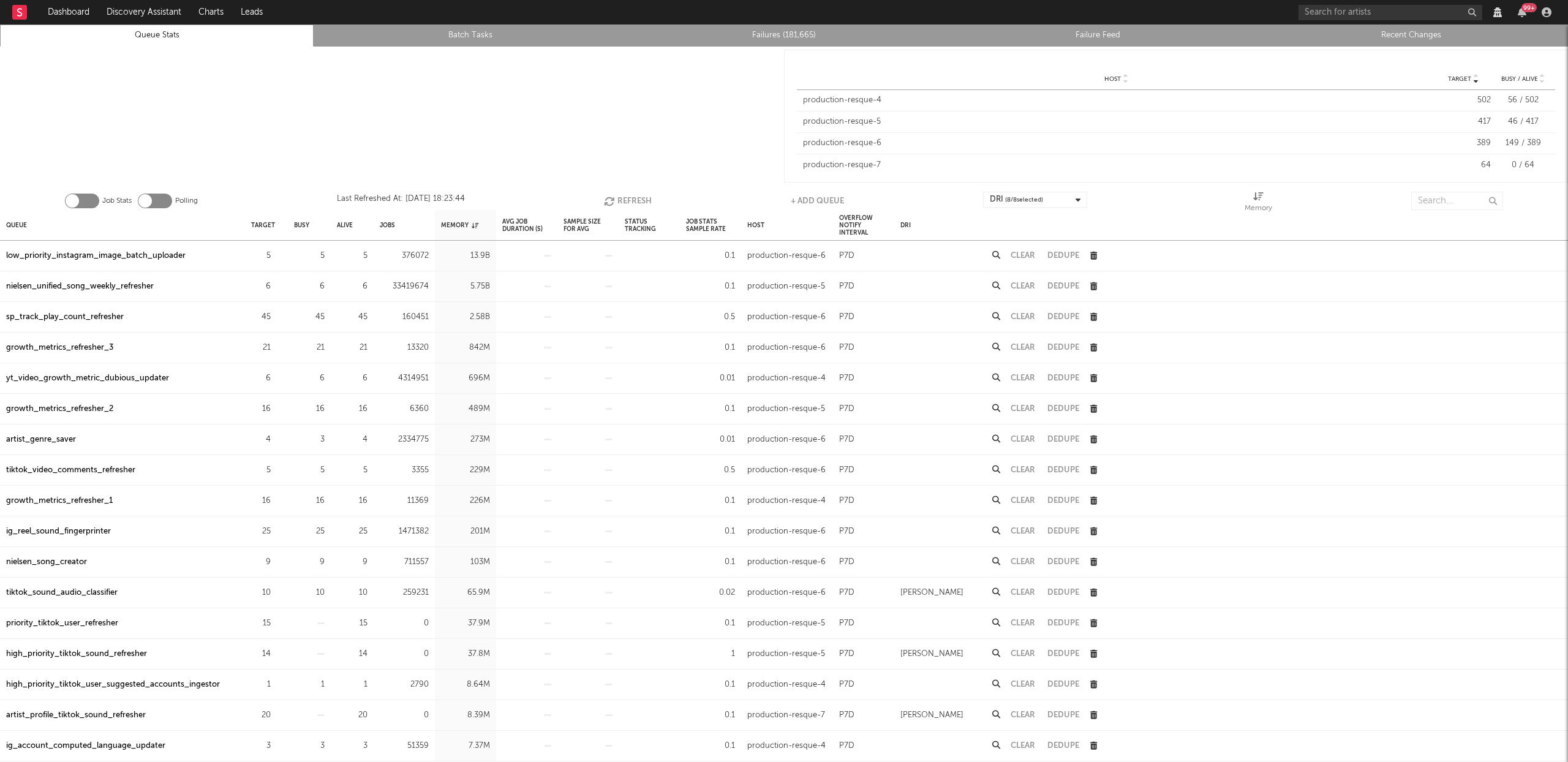
click at [57, 345] on div "growth_metrics_refresher_3" at bounding box center [60, 349] width 107 height 15
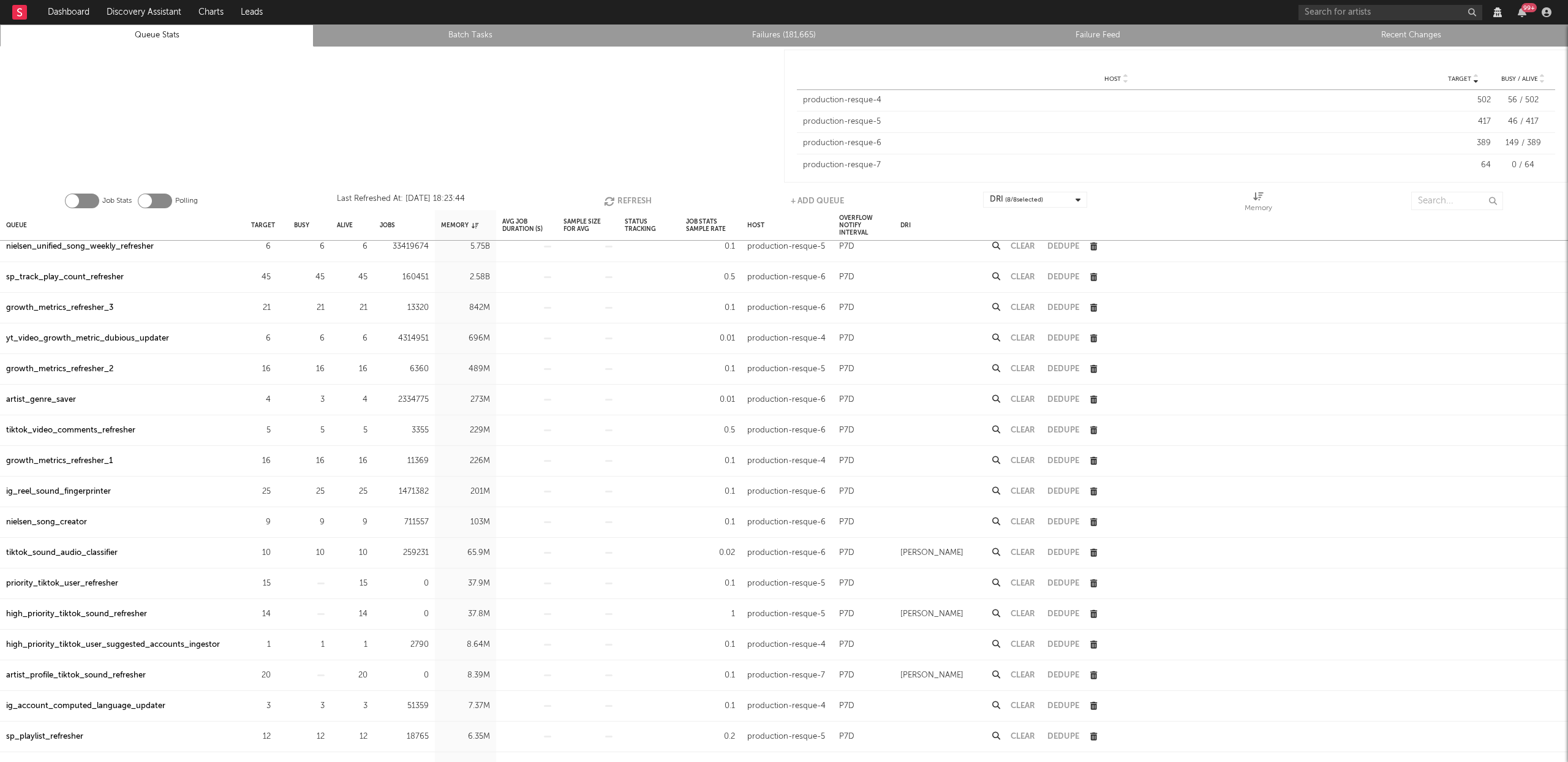
click at [119, 339] on div "yt_video_growth_metric_dubious_updater" at bounding box center [87, 339] width 163 height 15
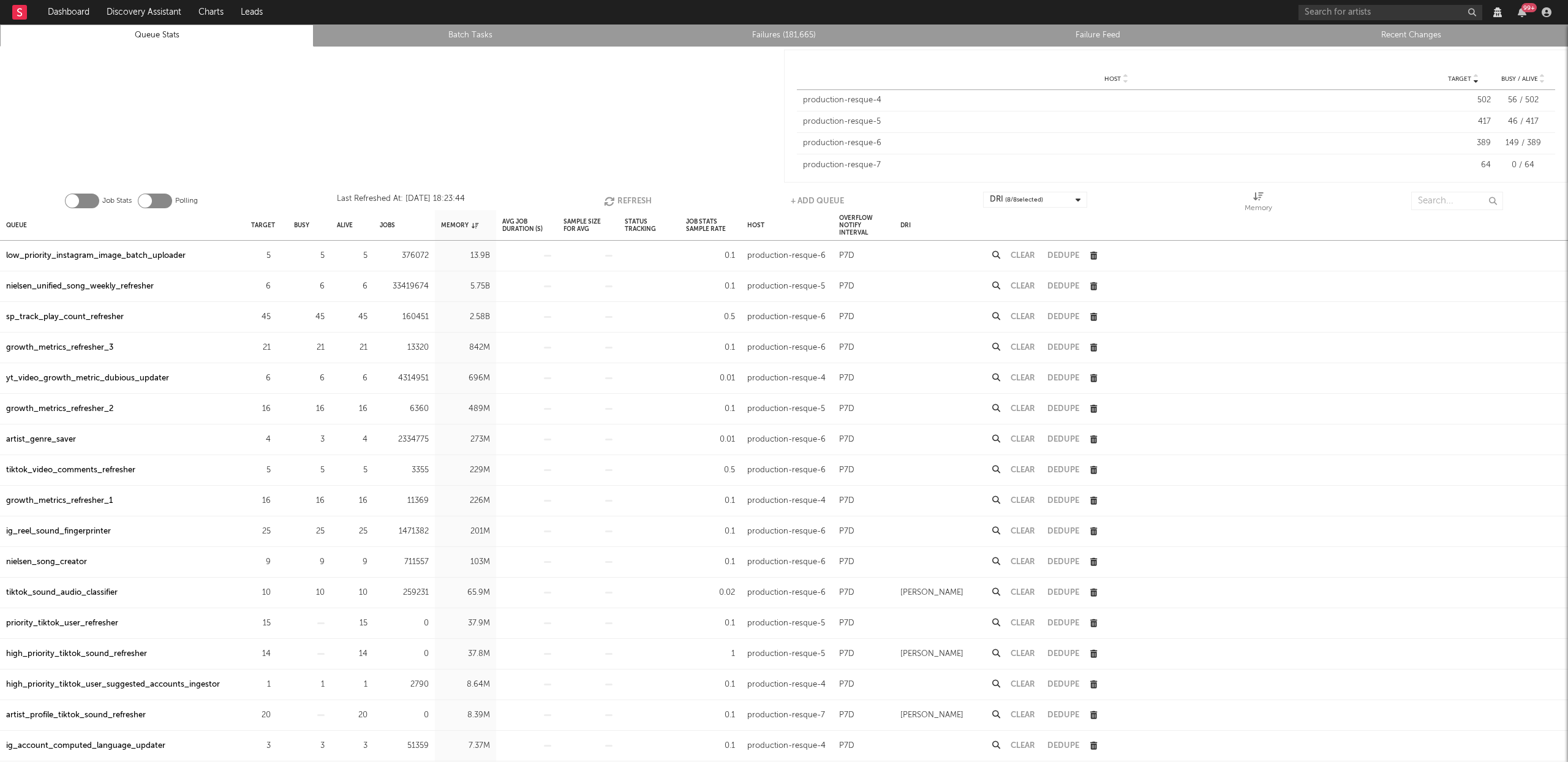
click at [644, 202] on button "Refresh" at bounding box center [628, 201] width 48 height 19
click at [633, 195] on button "Refresh" at bounding box center [627, 201] width 48 height 19
click at [98, 255] on div "low_priority_instagram_image_batch_uploader" at bounding box center [96, 257] width 179 height 15
click at [632, 200] on button "Refresh" at bounding box center [628, 201] width 48 height 19
click at [78, 256] on div "low_priority_instagram_image_batch_uploader" at bounding box center [96, 257] width 179 height 15
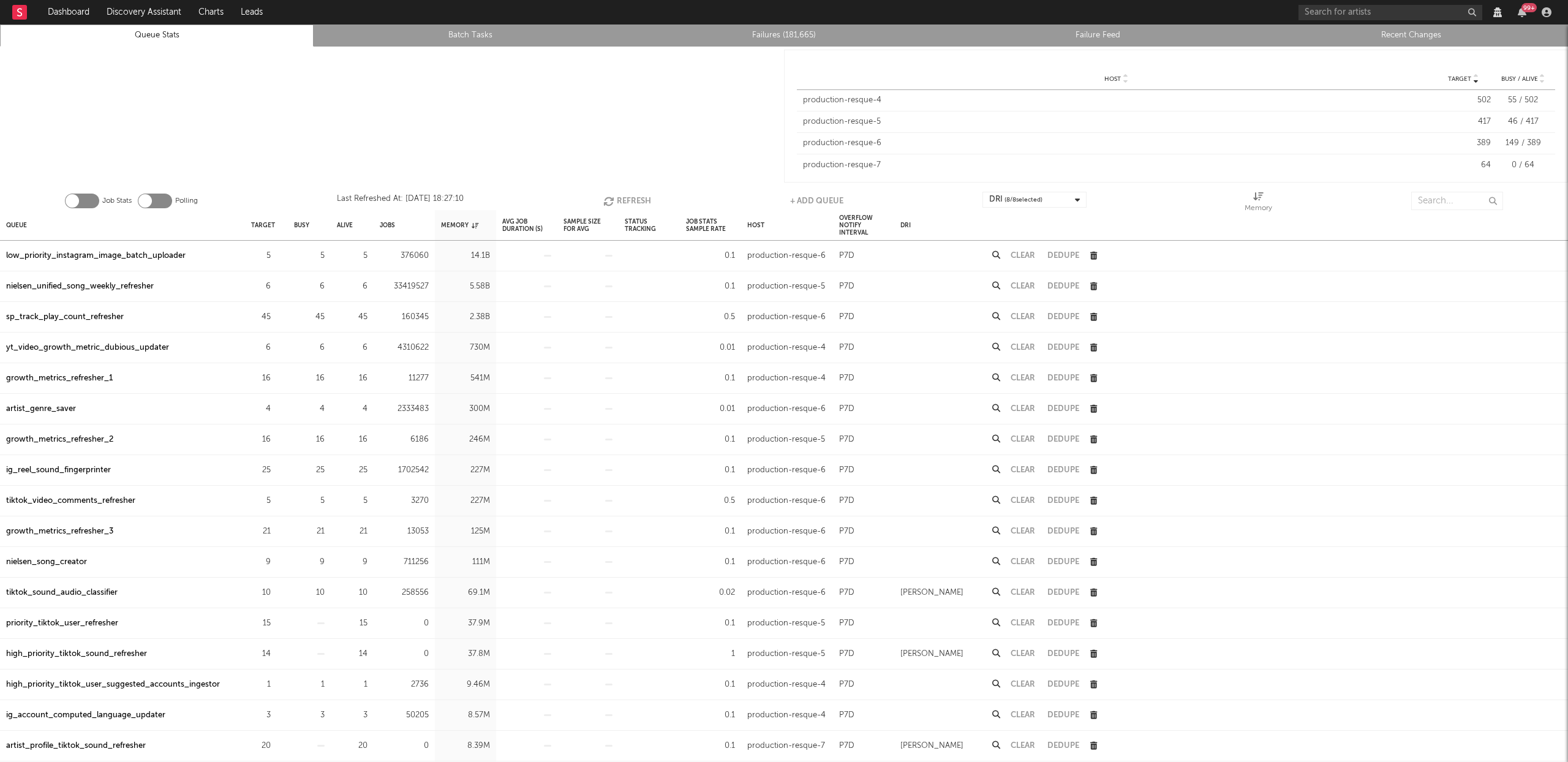
click at [615, 194] on button "Refresh" at bounding box center [627, 201] width 48 height 19
click at [638, 194] on button "Refresh" at bounding box center [627, 201] width 48 height 19
click at [621, 199] on button "Refresh" at bounding box center [627, 201] width 48 height 19
click at [1439, 206] on input "text" at bounding box center [1457, 201] width 92 height 19
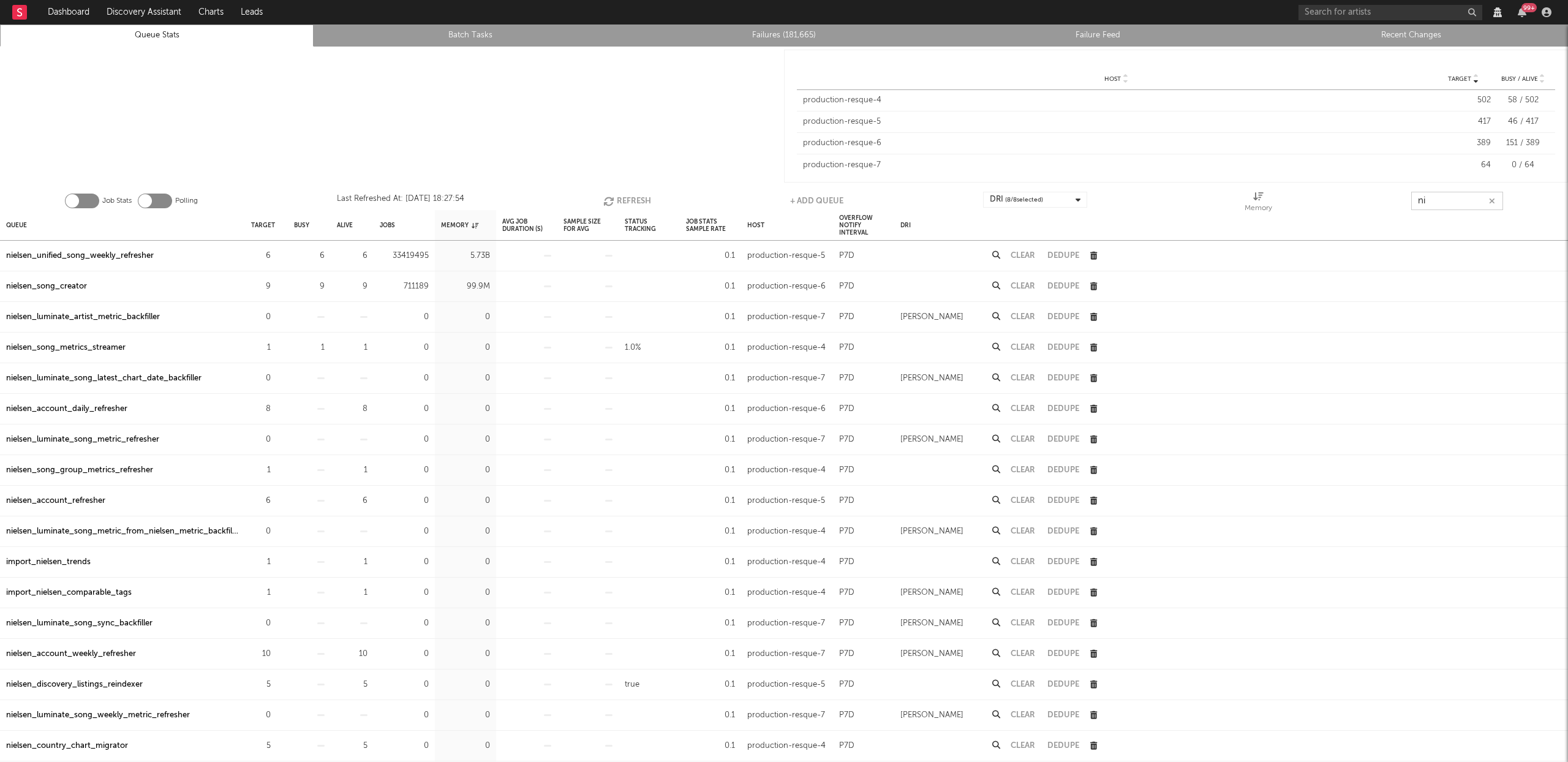
type input "n"
type input "nielsen_l"
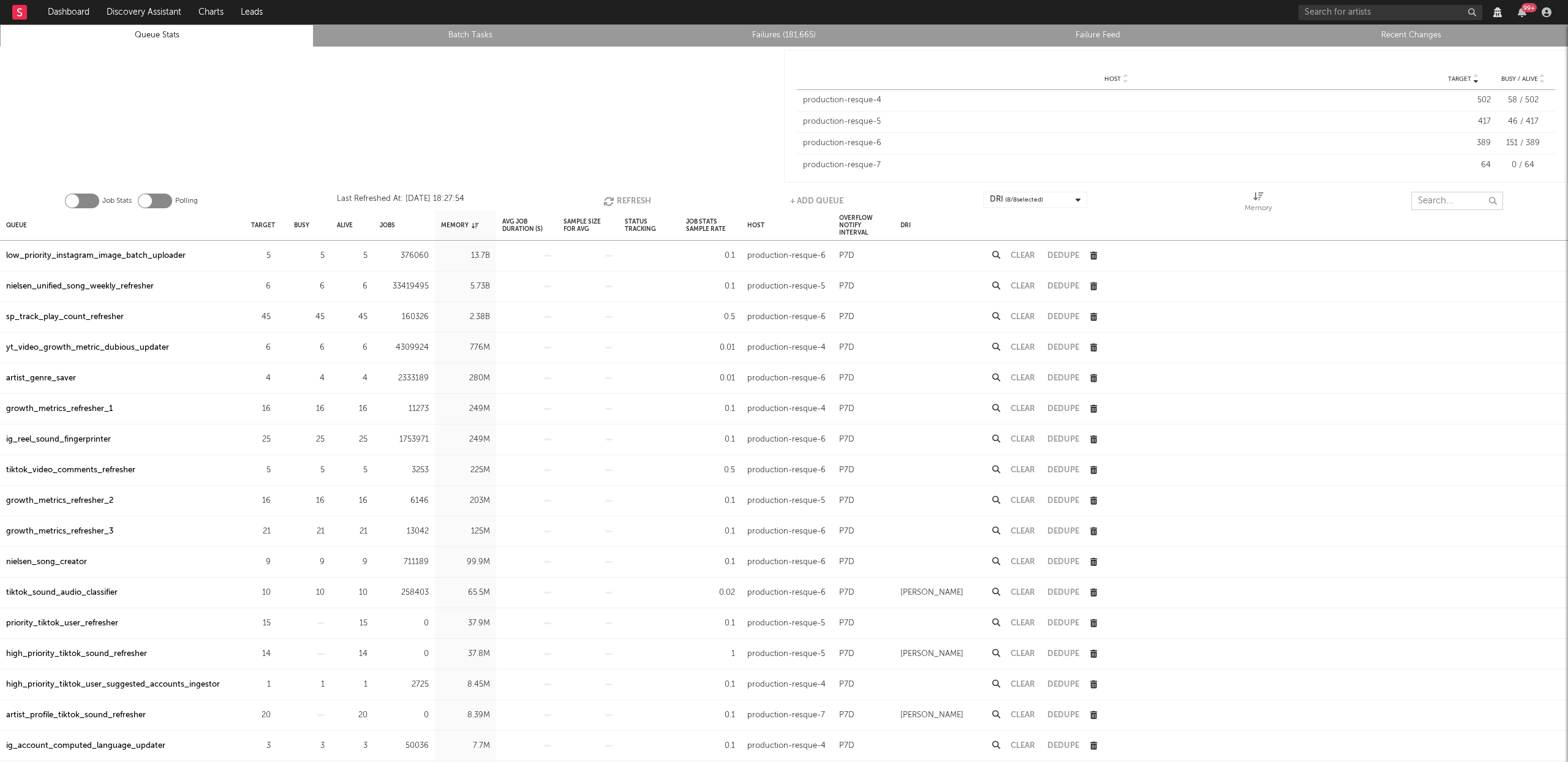
click at [622, 194] on button "Refresh" at bounding box center [627, 201] width 48 height 19
click at [626, 203] on button "Refresh" at bounding box center [627, 201] width 48 height 19
click at [140, 256] on div "low_priority_instagram_image_batch_uploader" at bounding box center [96, 257] width 179 height 15
click at [629, 201] on button "Refresh" at bounding box center [628, 201] width 48 height 19
click at [643, 200] on button "Refresh" at bounding box center [629, 201] width 48 height 19
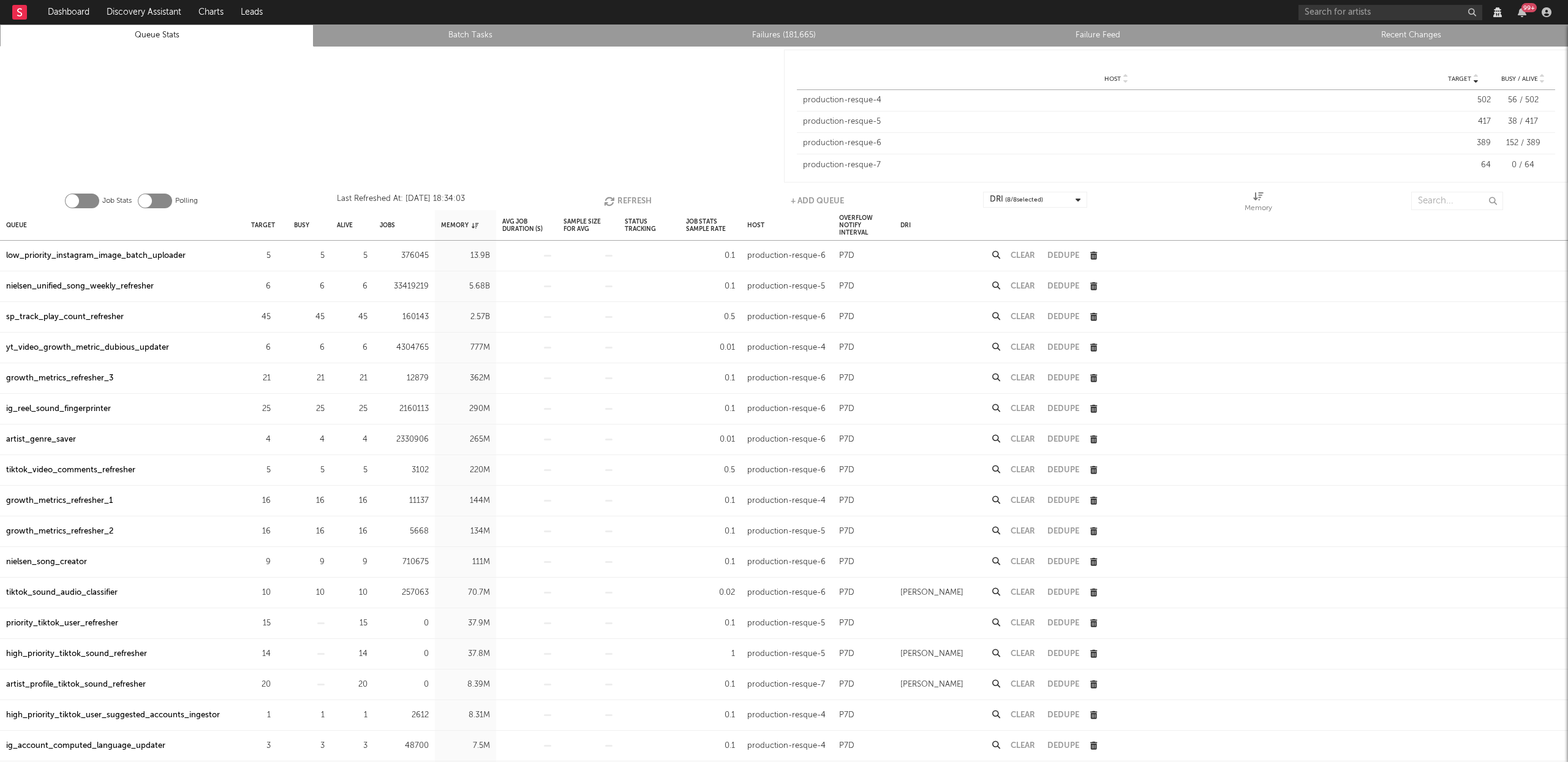
click at [634, 201] on button "Refresh" at bounding box center [628, 201] width 48 height 19
click at [634, 201] on button "Refresh" at bounding box center [629, 201] width 48 height 19
click at [628, 192] on button "Refresh" at bounding box center [627, 201] width 48 height 19
click at [626, 195] on button "Refresh" at bounding box center [627, 201] width 48 height 19
click at [110, 255] on div "low_priority_instagram_image_batch_uploader" at bounding box center [96, 257] width 179 height 15
